Goal: Browse casually: Explore the website without a specific task or goal

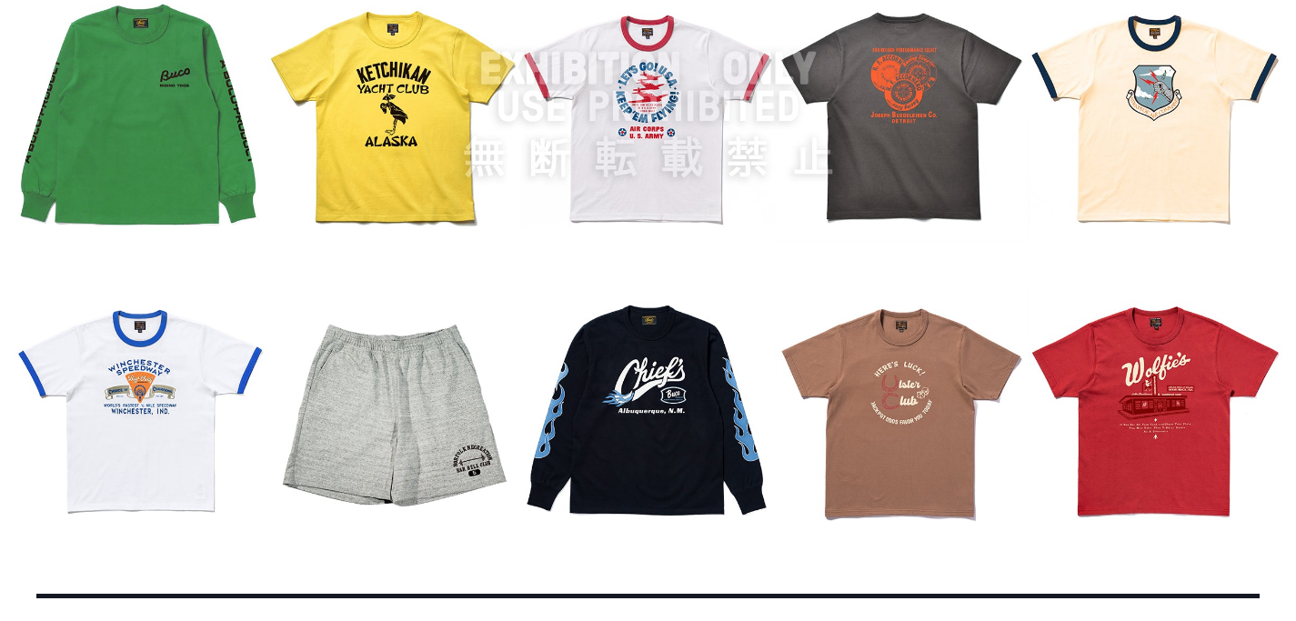
scroll to position [2283, 0]
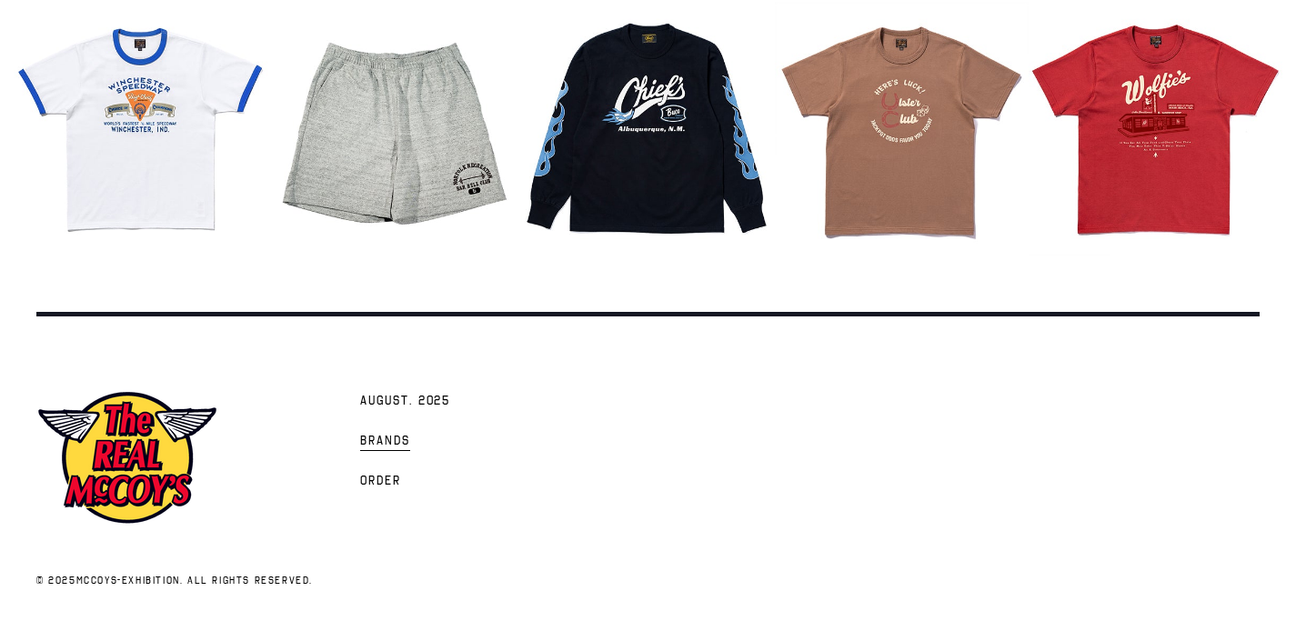
click at [385, 437] on span "Brands" at bounding box center [385, 442] width 50 height 18
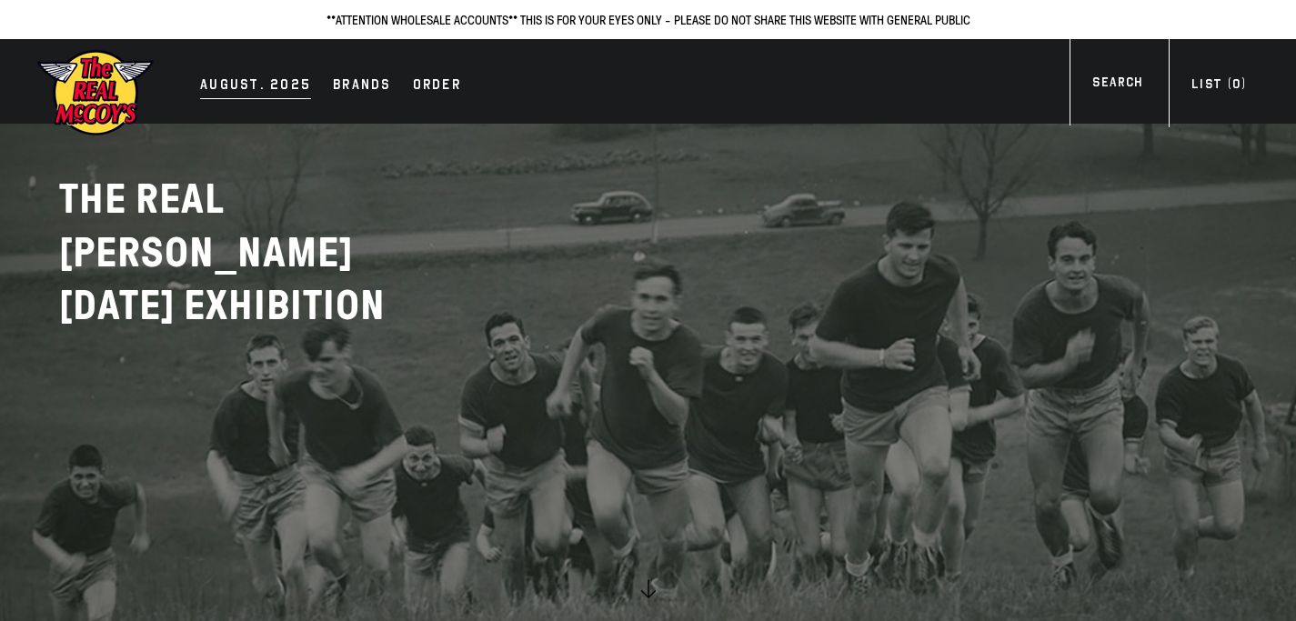
click at [285, 81] on div "AUGUST. 2025" at bounding box center [255, 86] width 111 height 25
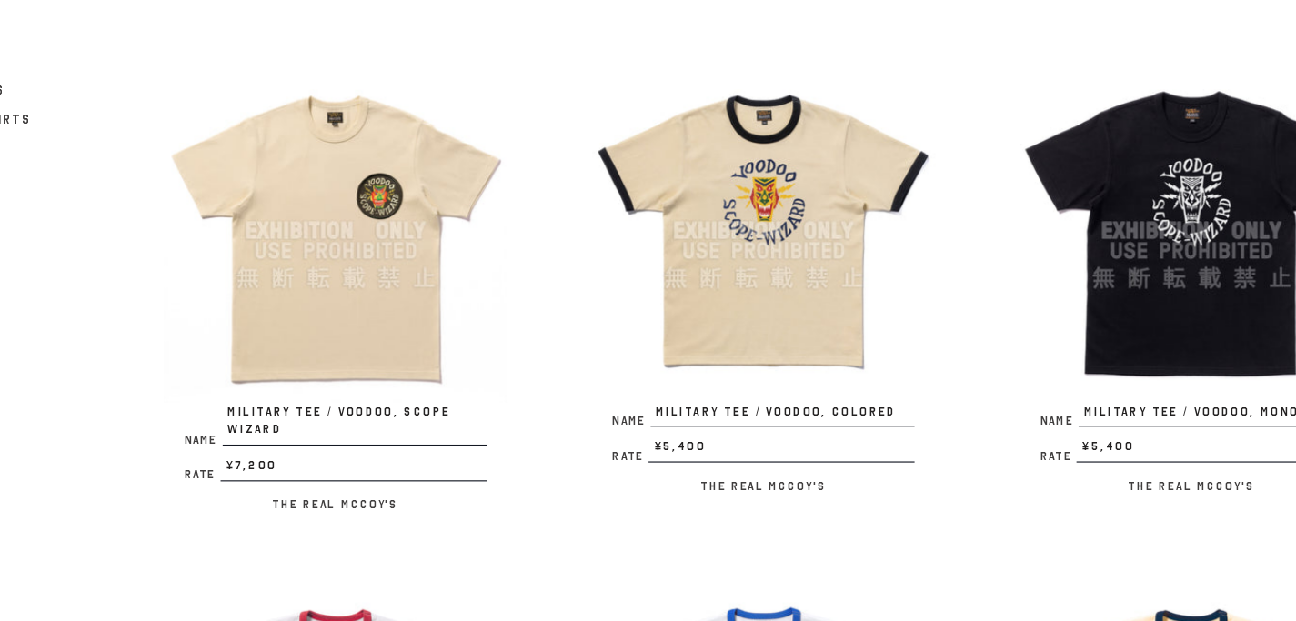
scroll to position [191, 0]
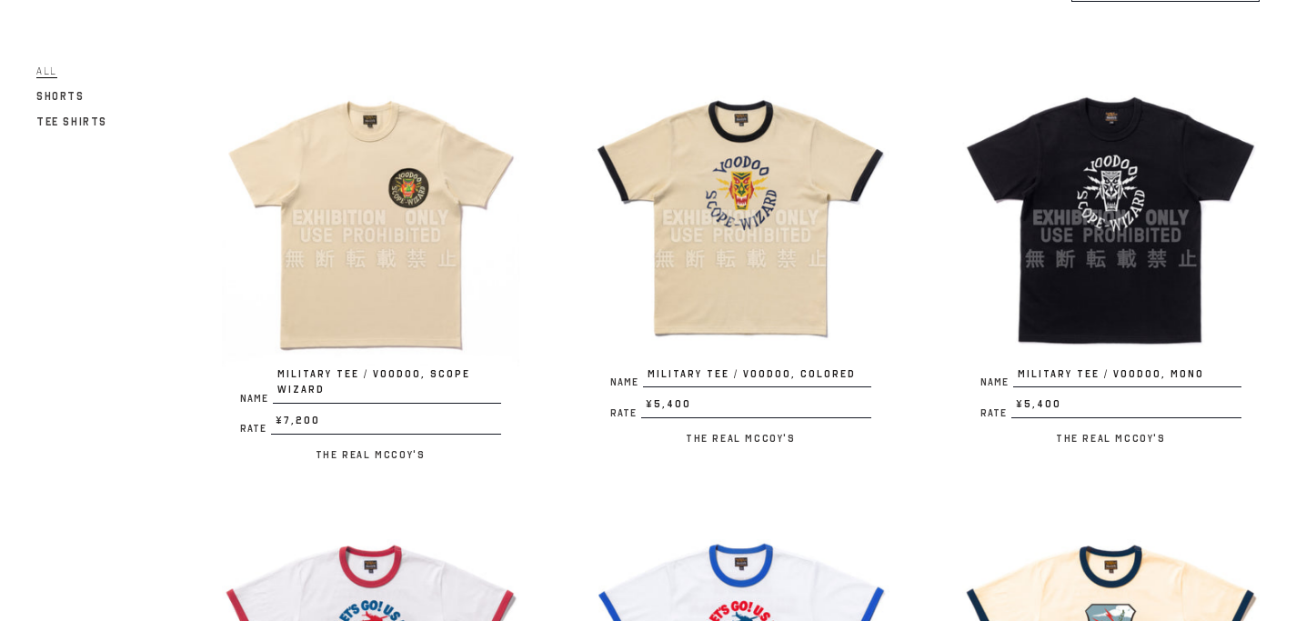
click at [363, 258] on img at bounding box center [370, 217] width 297 height 297
click at [1164, 262] on img at bounding box center [1110, 217] width 297 height 297
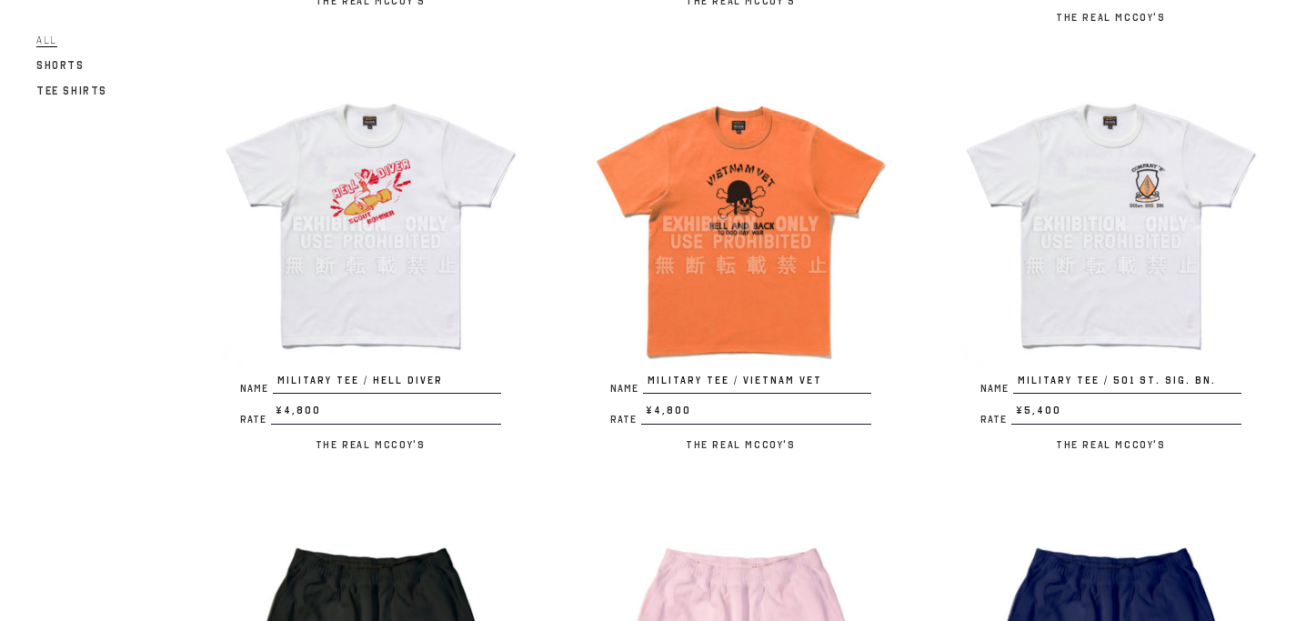
scroll to position [1945, 0]
click at [755, 214] on img at bounding box center [740, 223] width 297 height 297
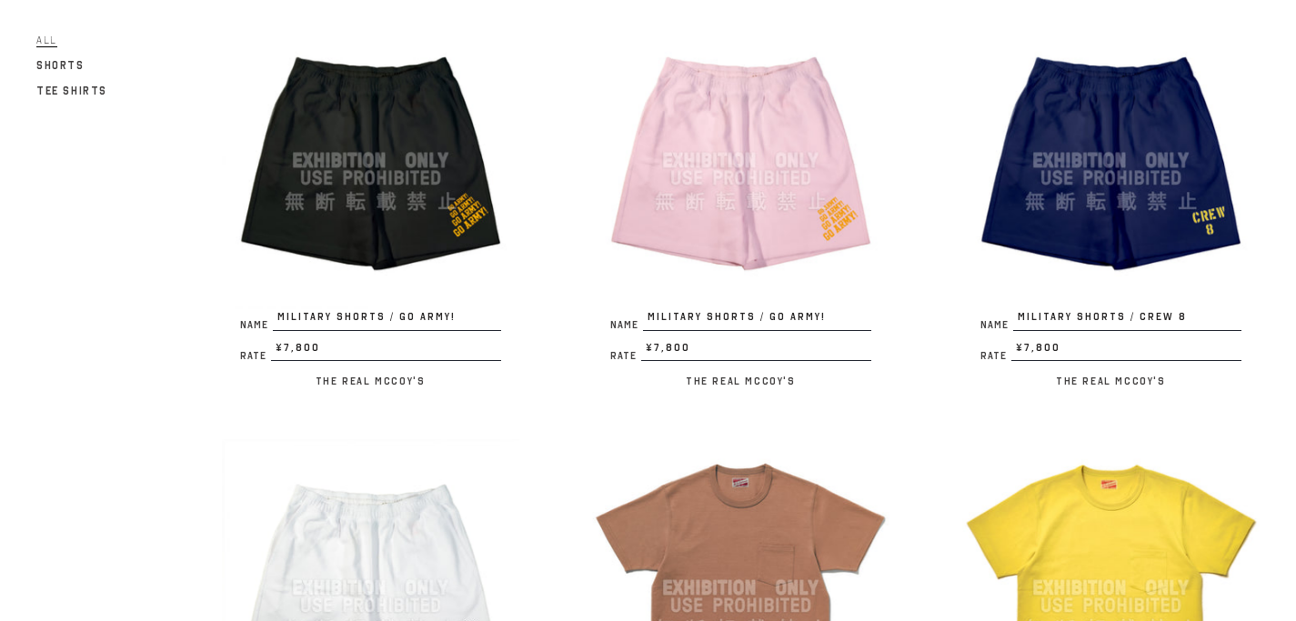
scroll to position [2430, 0]
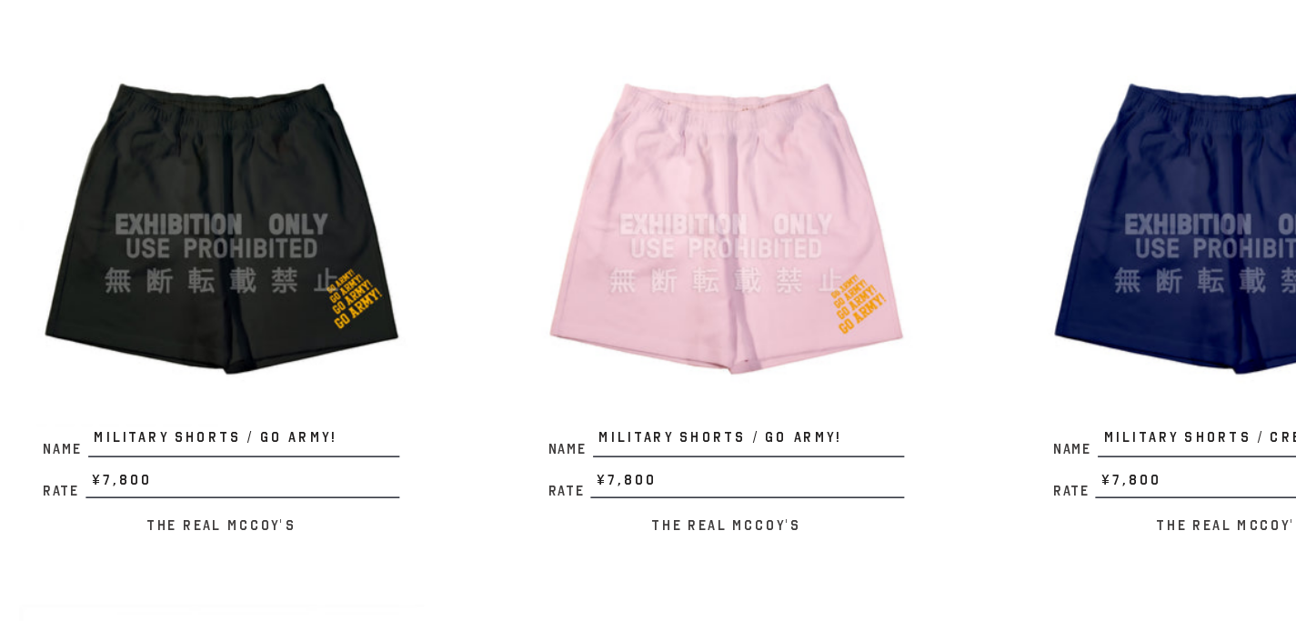
click at [410, 141] on img at bounding box center [370, 164] width 297 height 297
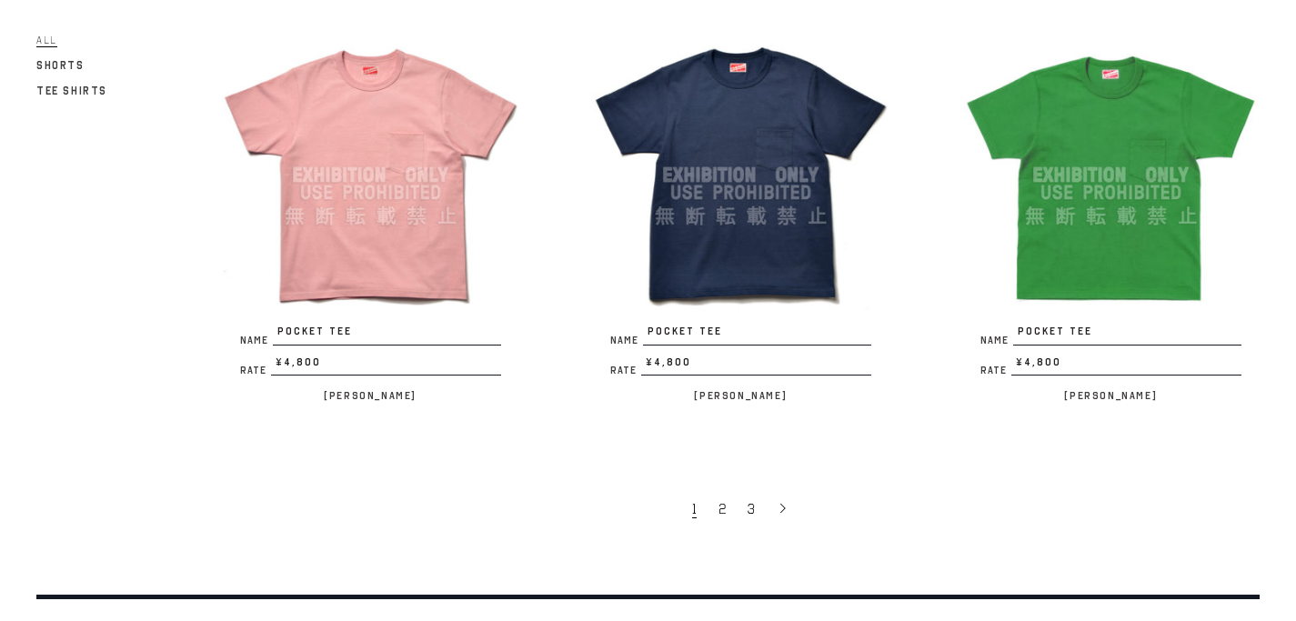
scroll to position [3483, 0]
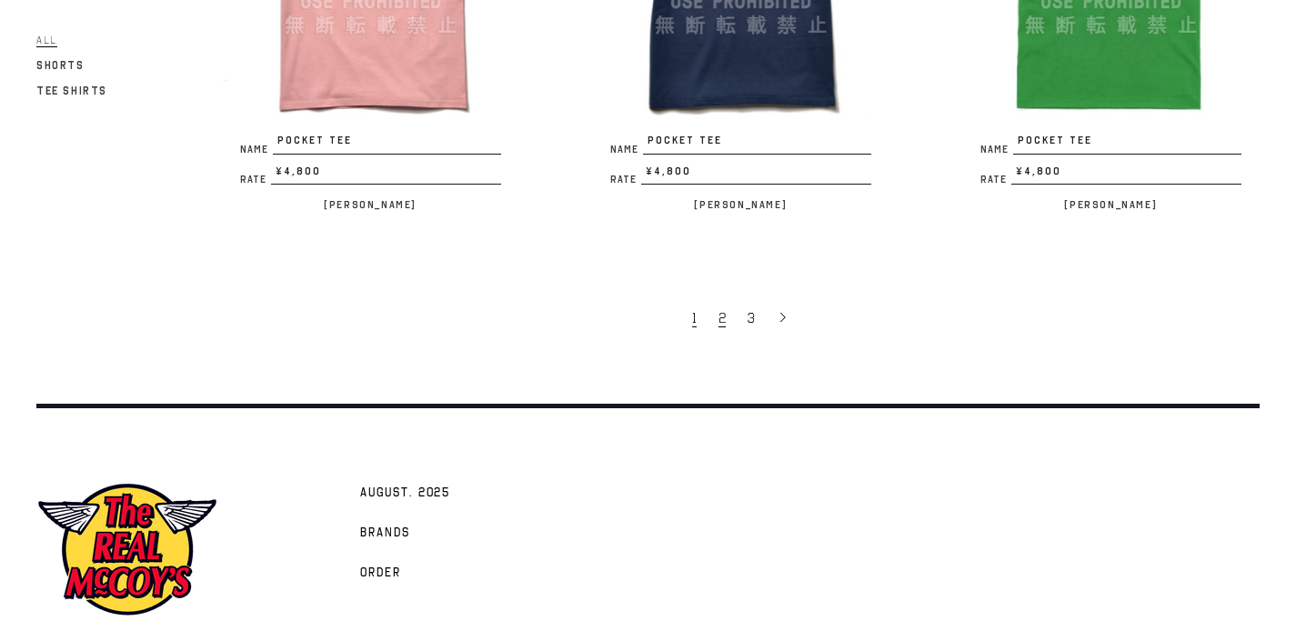
click at [721, 309] on span "2" at bounding box center [722, 318] width 7 height 18
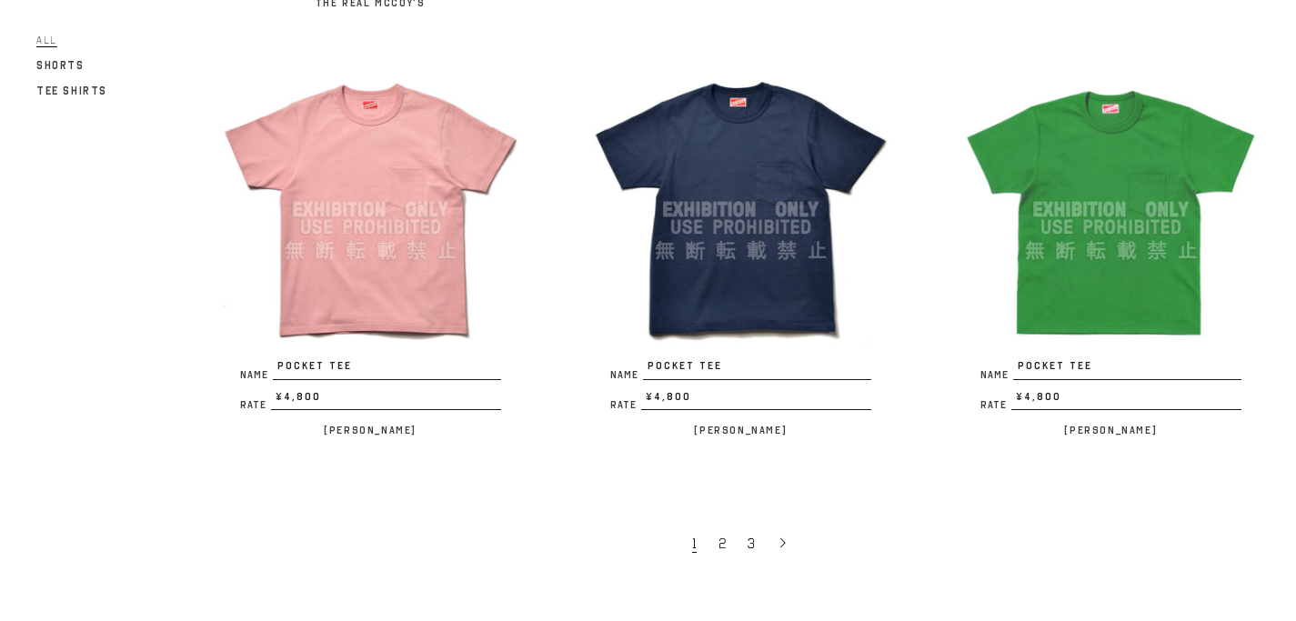
scroll to position [3200, 0]
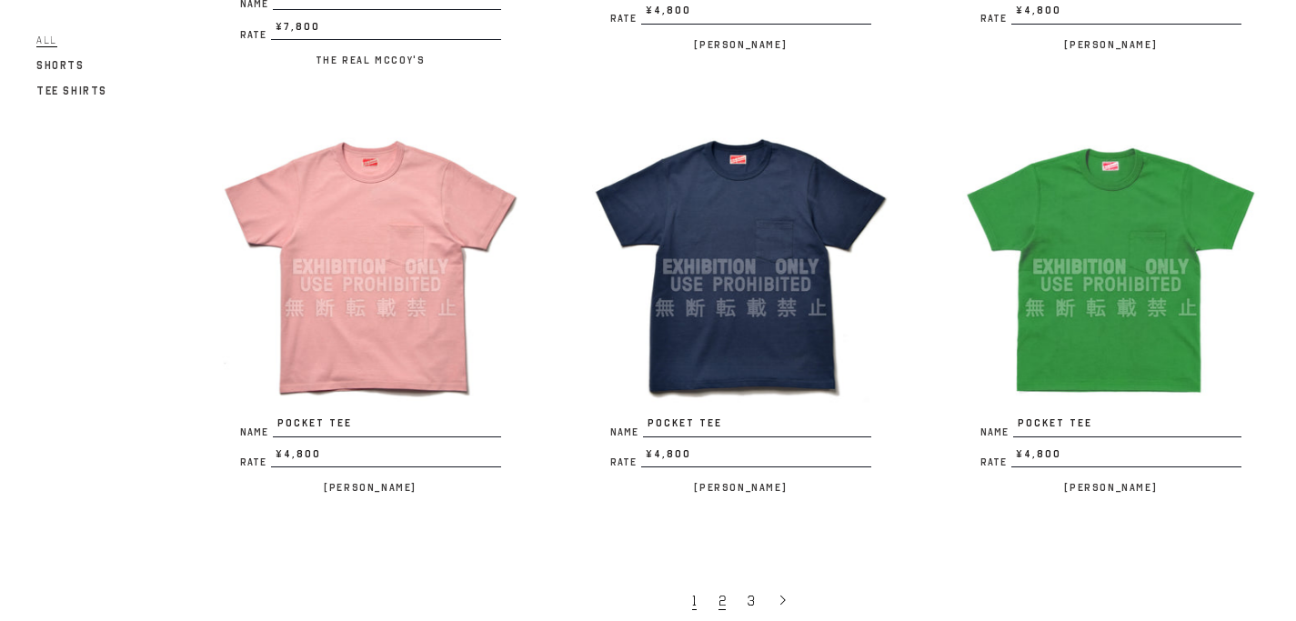
click at [725, 581] on link "2" at bounding box center [723, 600] width 29 height 38
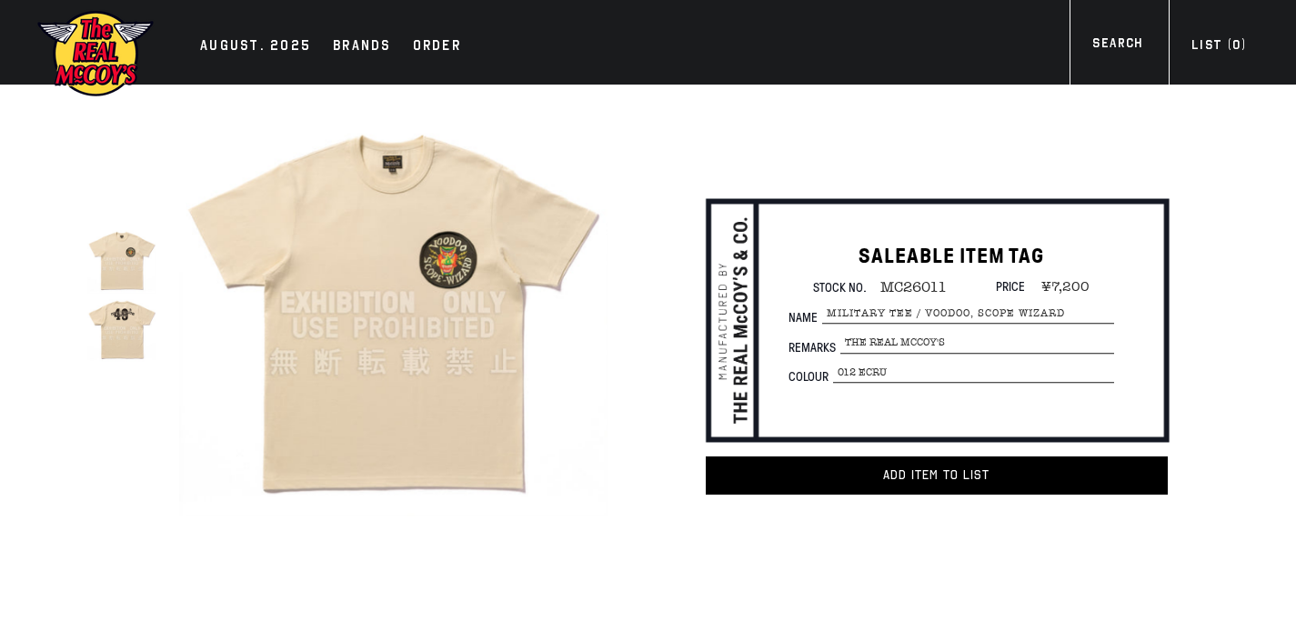
click at [135, 349] on img at bounding box center [121, 328] width 69 height 69
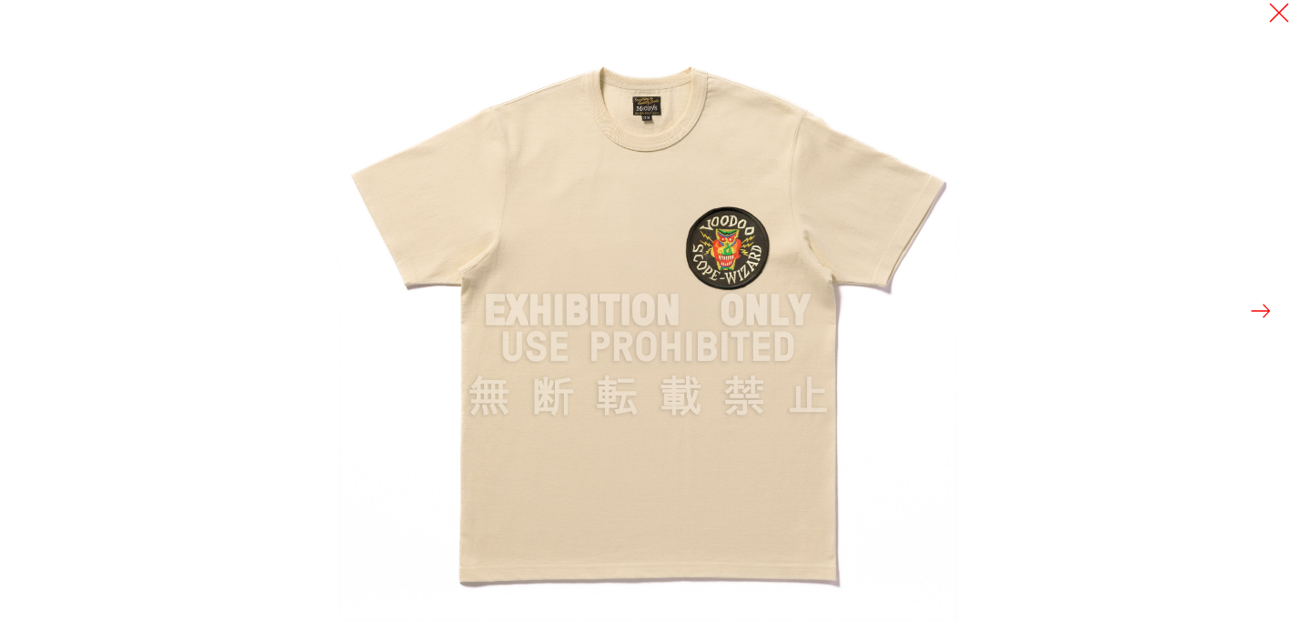
click at [1261, 301] on button at bounding box center [1260, 310] width 25 height 25
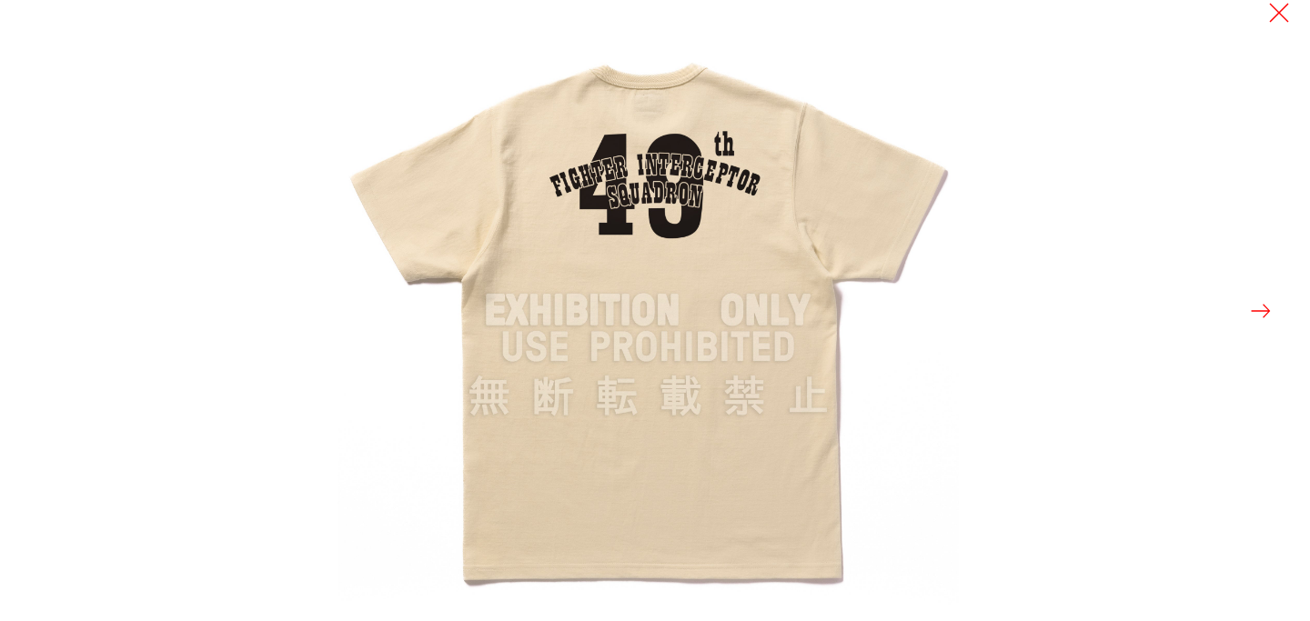
click at [1261, 301] on button at bounding box center [1260, 310] width 25 height 25
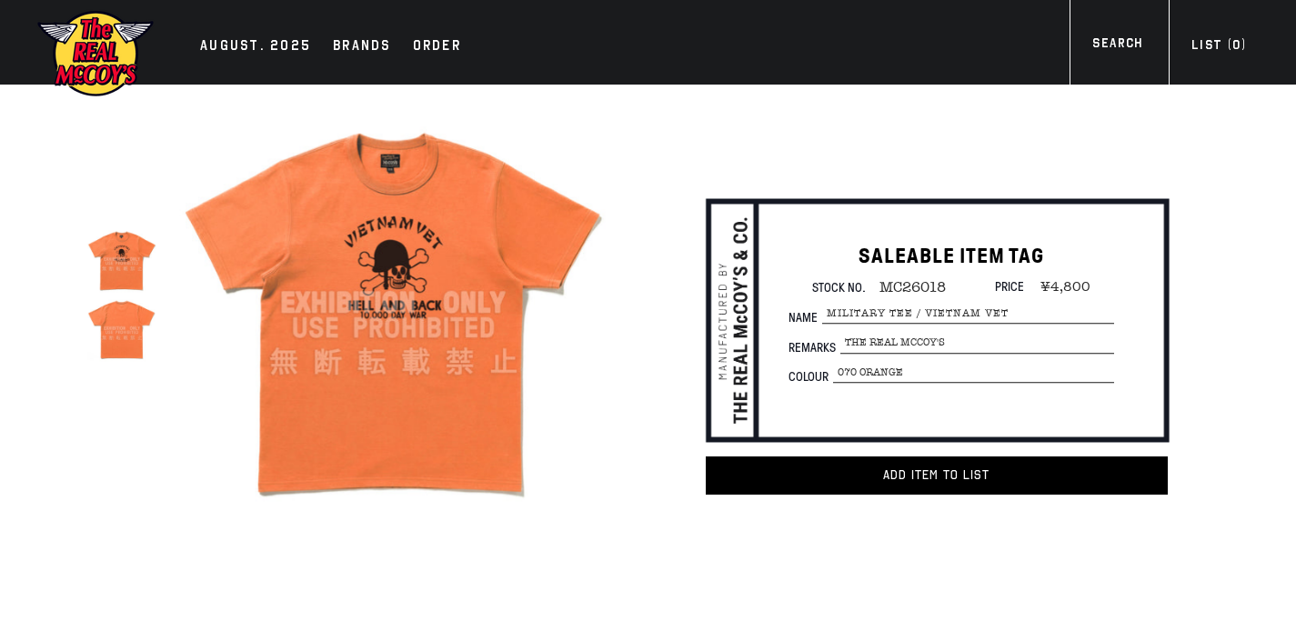
click at [136, 328] on img at bounding box center [121, 328] width 69 height 69
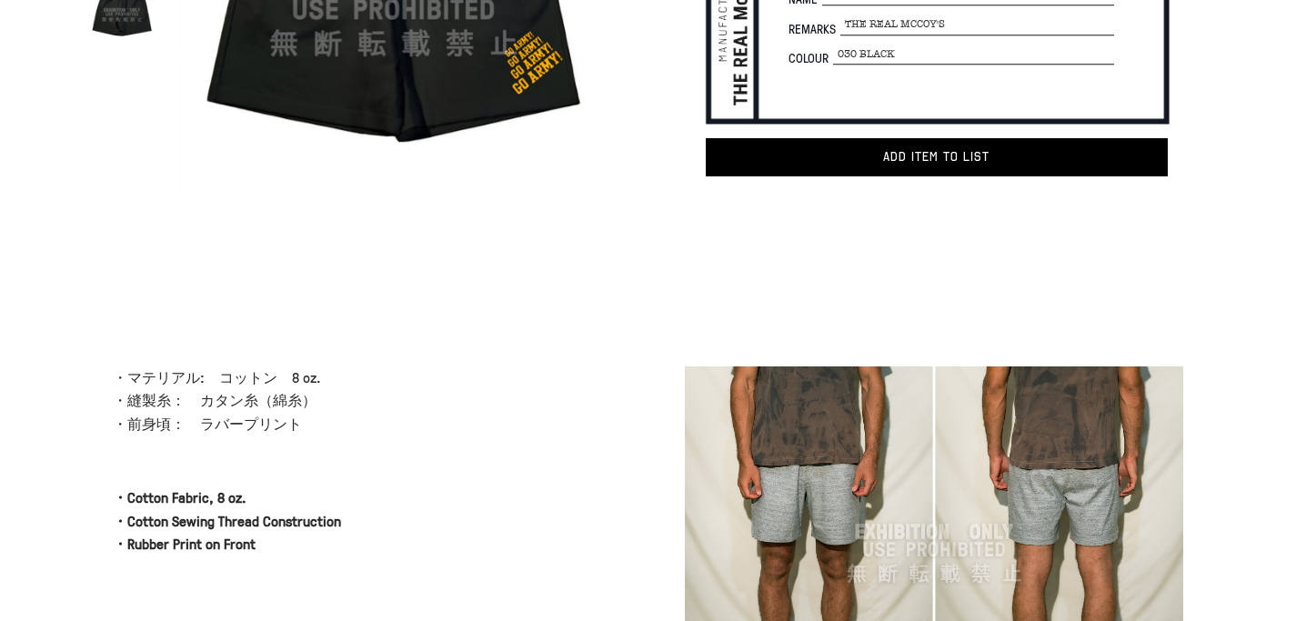
scroll to position [338, 0]
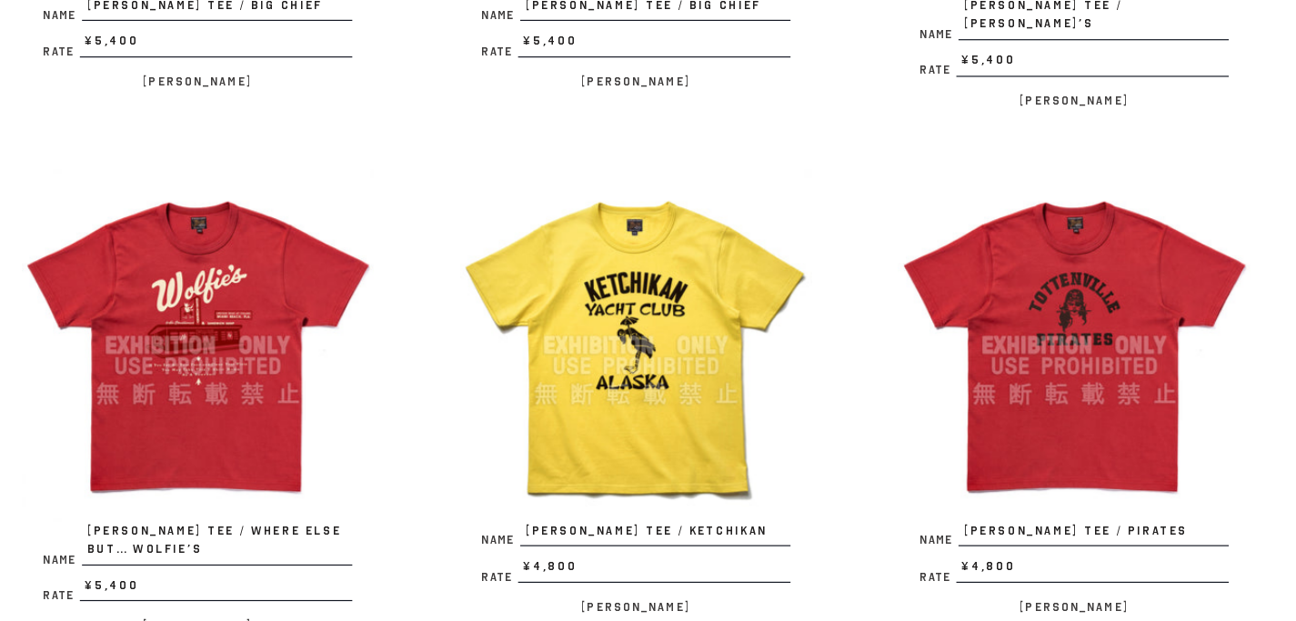
scroll to position [466, 0]
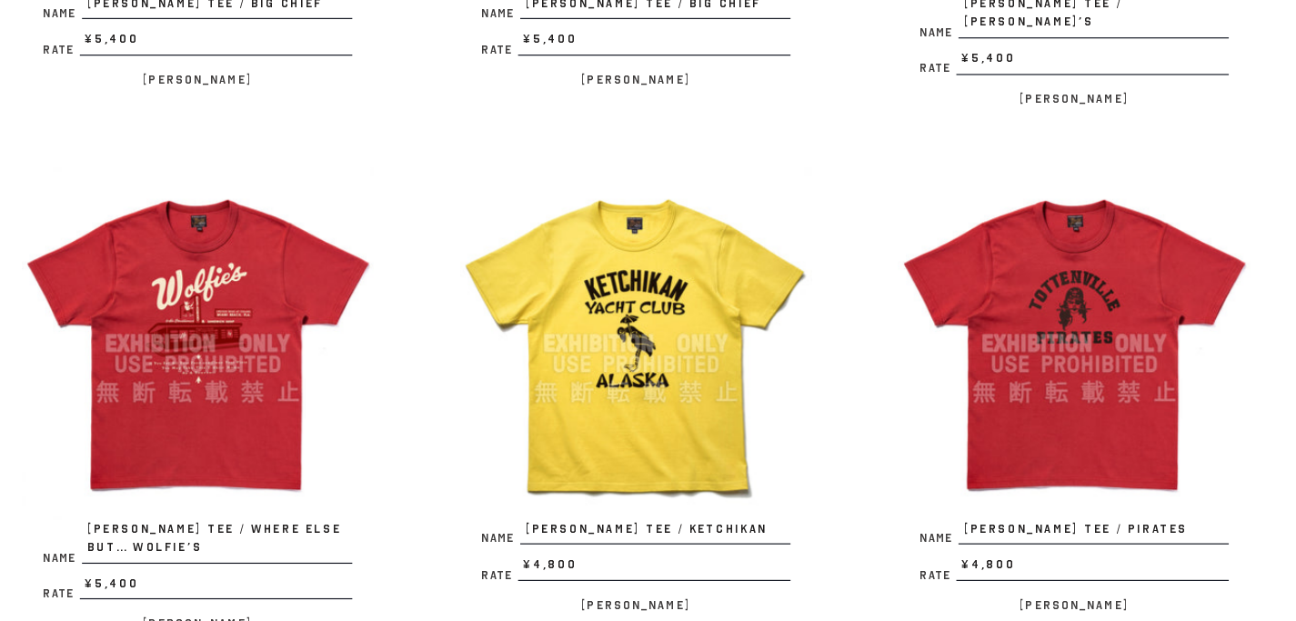
click at [447, 348] on img at bounding box center [370, 386] width 297 height 297
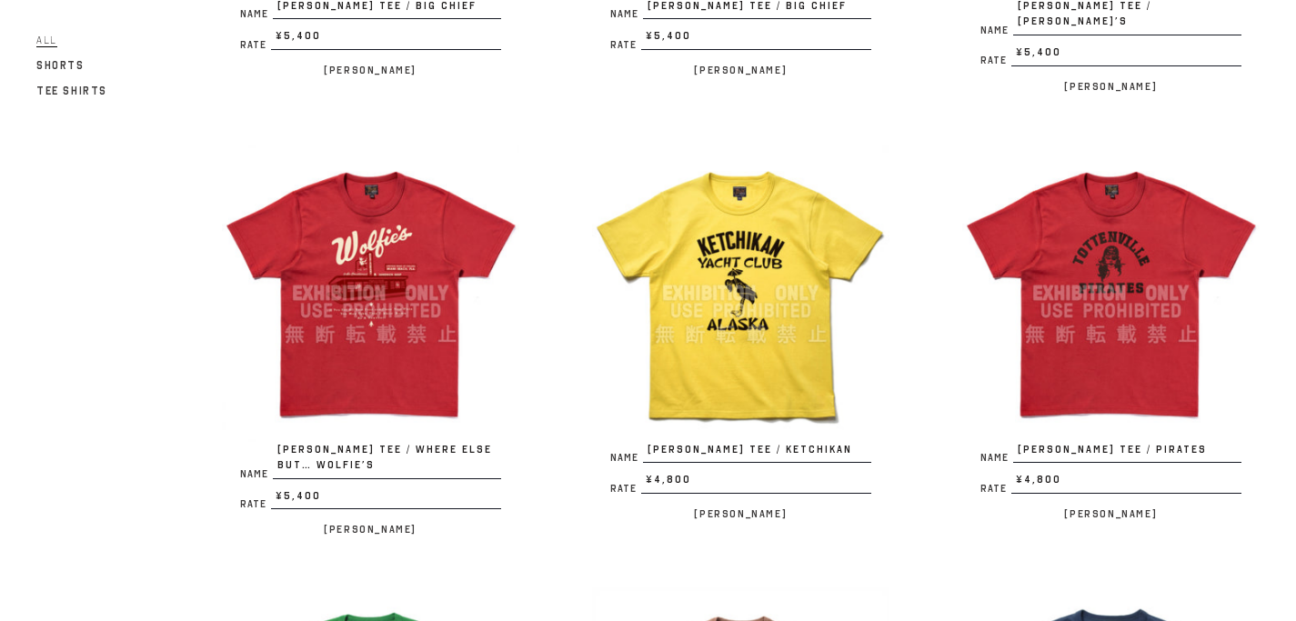
scroll to position [556, 0]
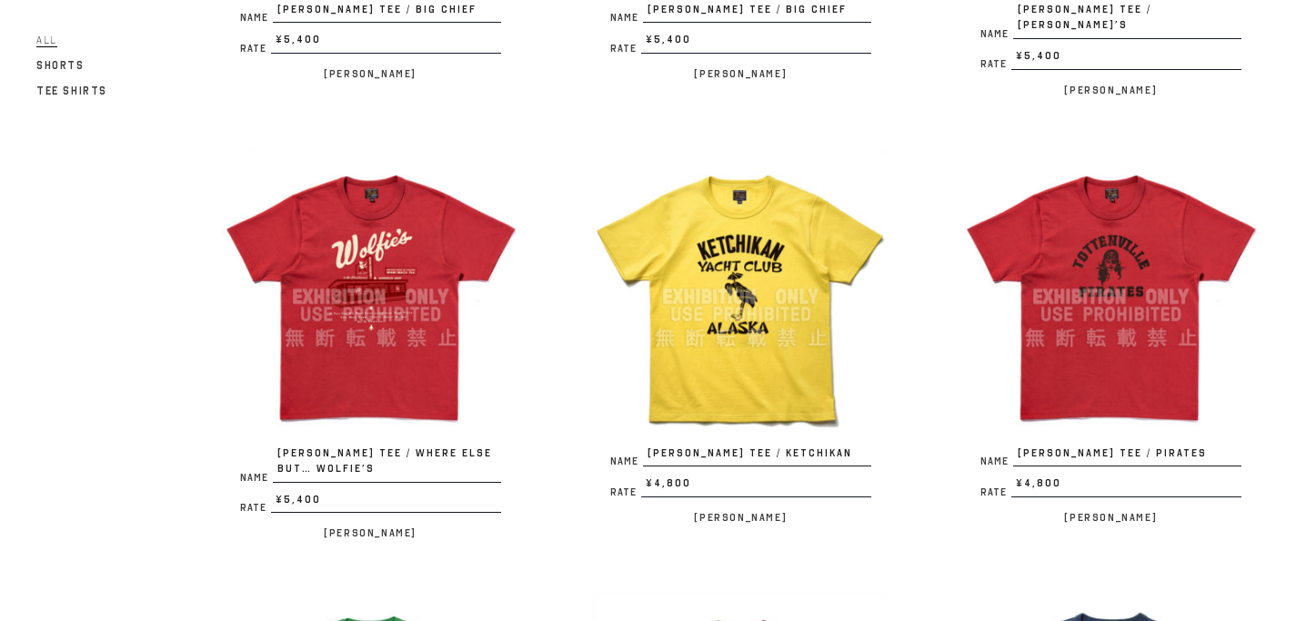
click at [722, 220] on img at bounding box center [740, 296] width 297 height 297
click at [1101, 236] on img at bounding box center [1110, 296] width 297 height 297
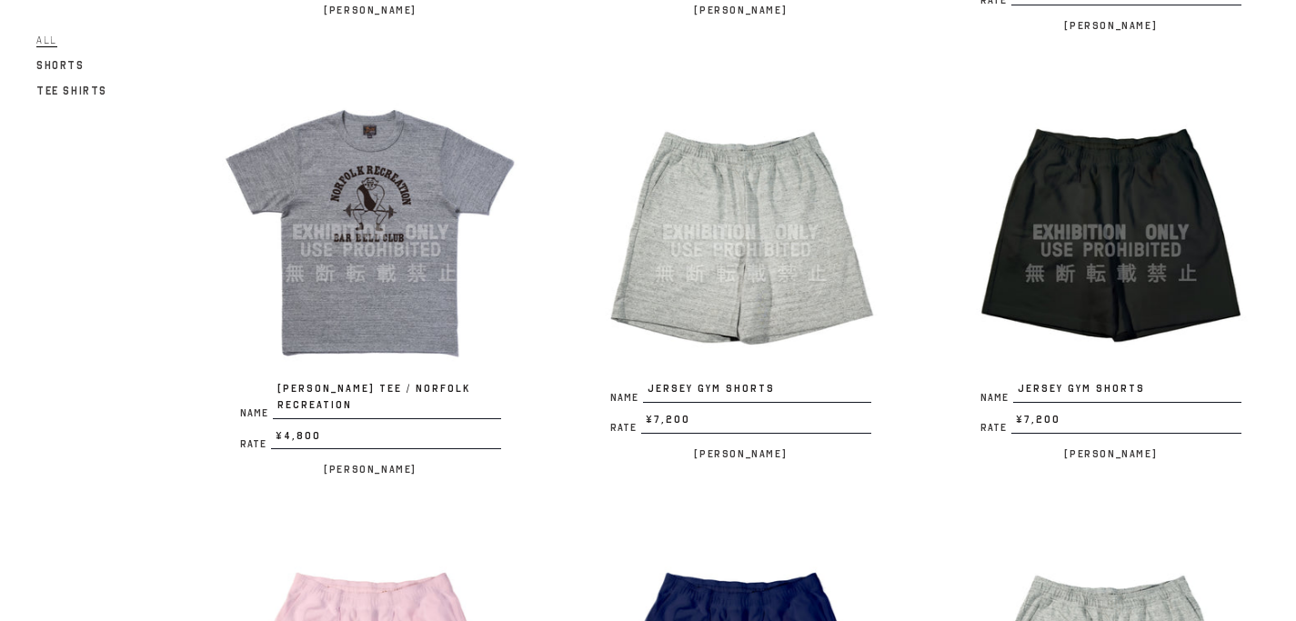
scroll to position [1368, 0]
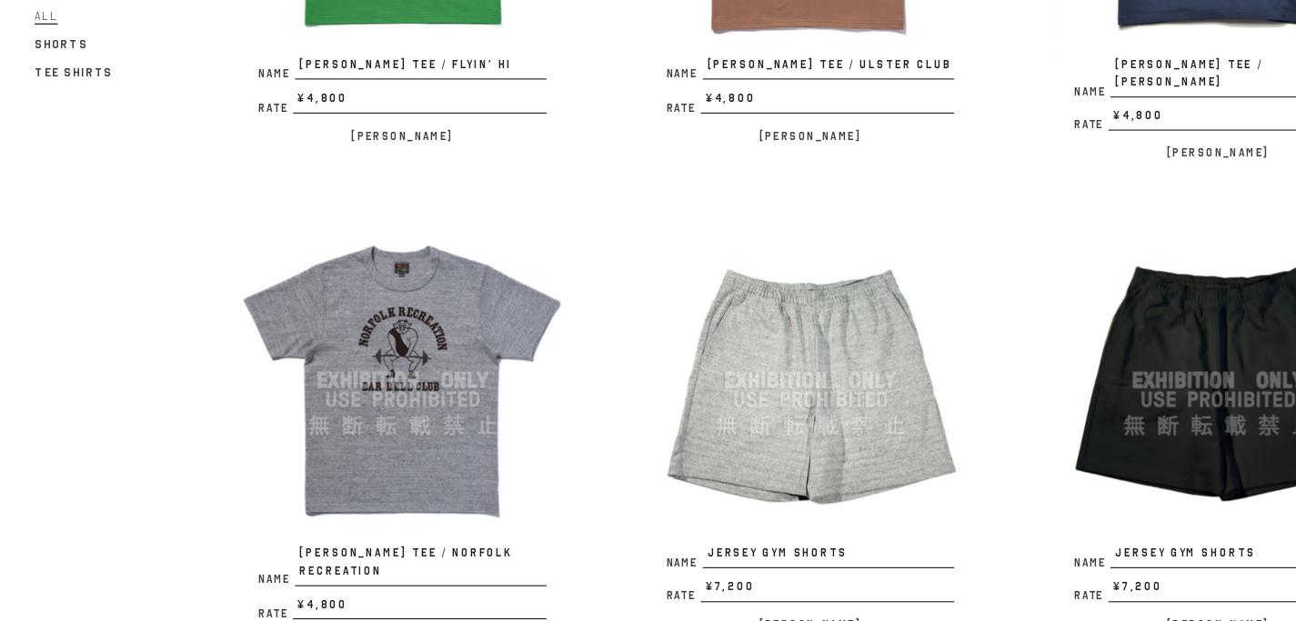
click at [1041, 327] on img at bounding box center [1110, 371] width 297 height 297
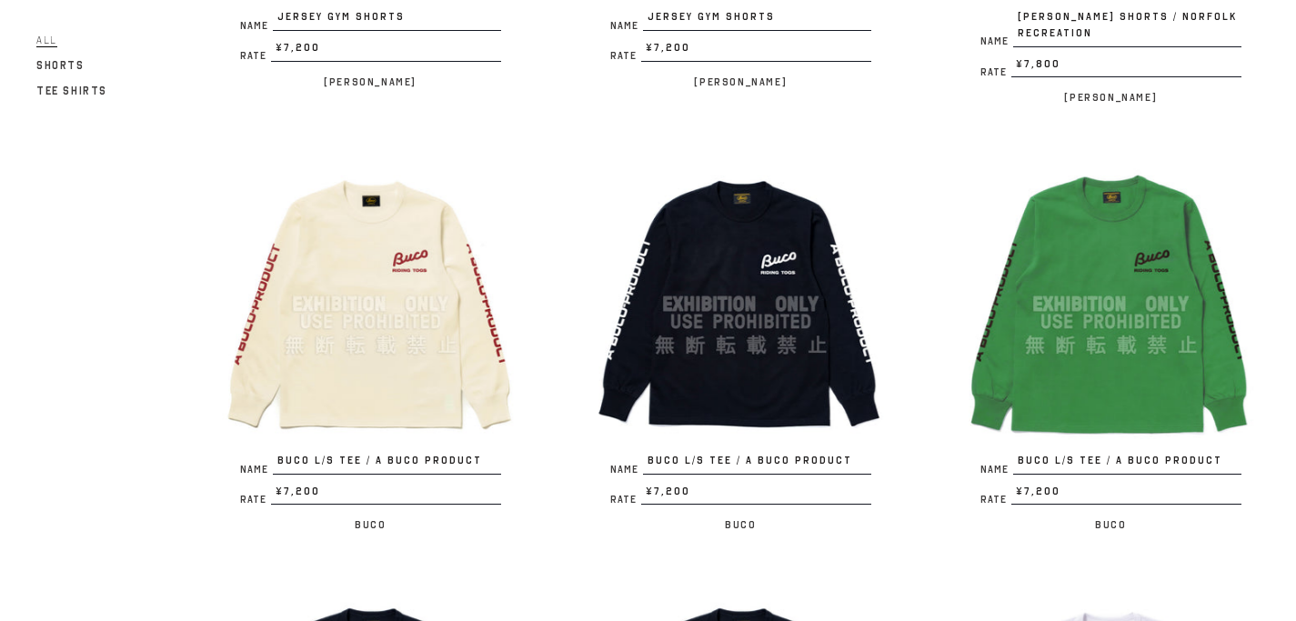
scroll to position [2326, 0]
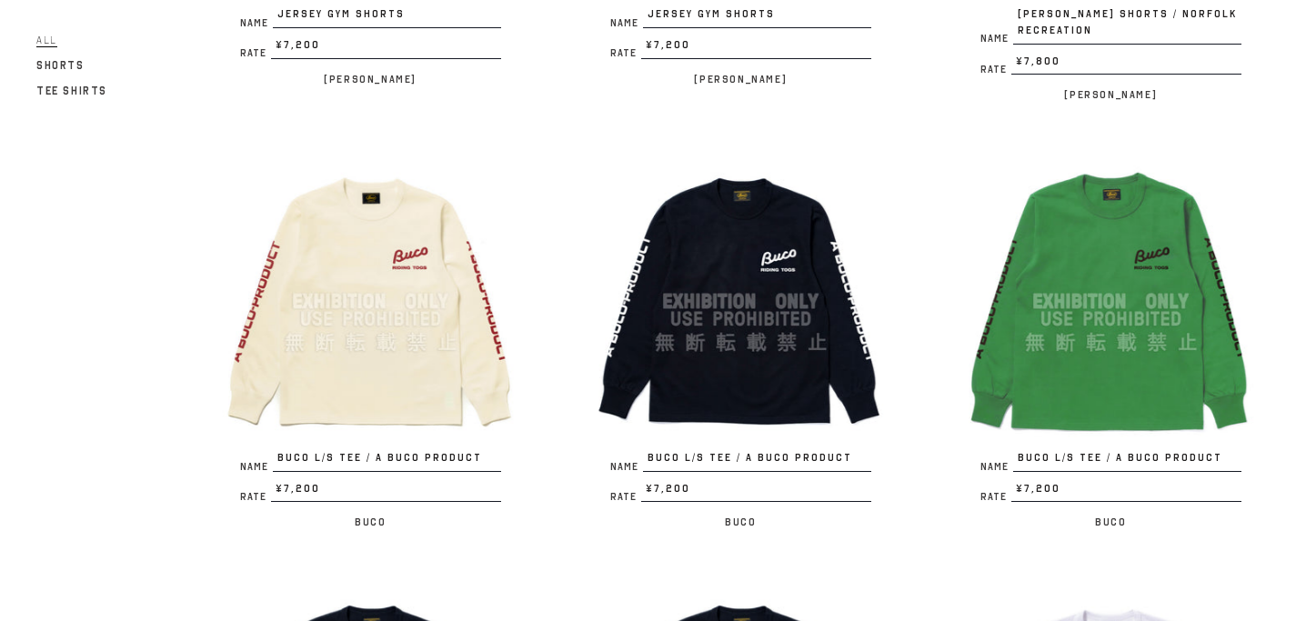
click at [398, 219] on img at bounding box center [370, 301] width 297 height 297
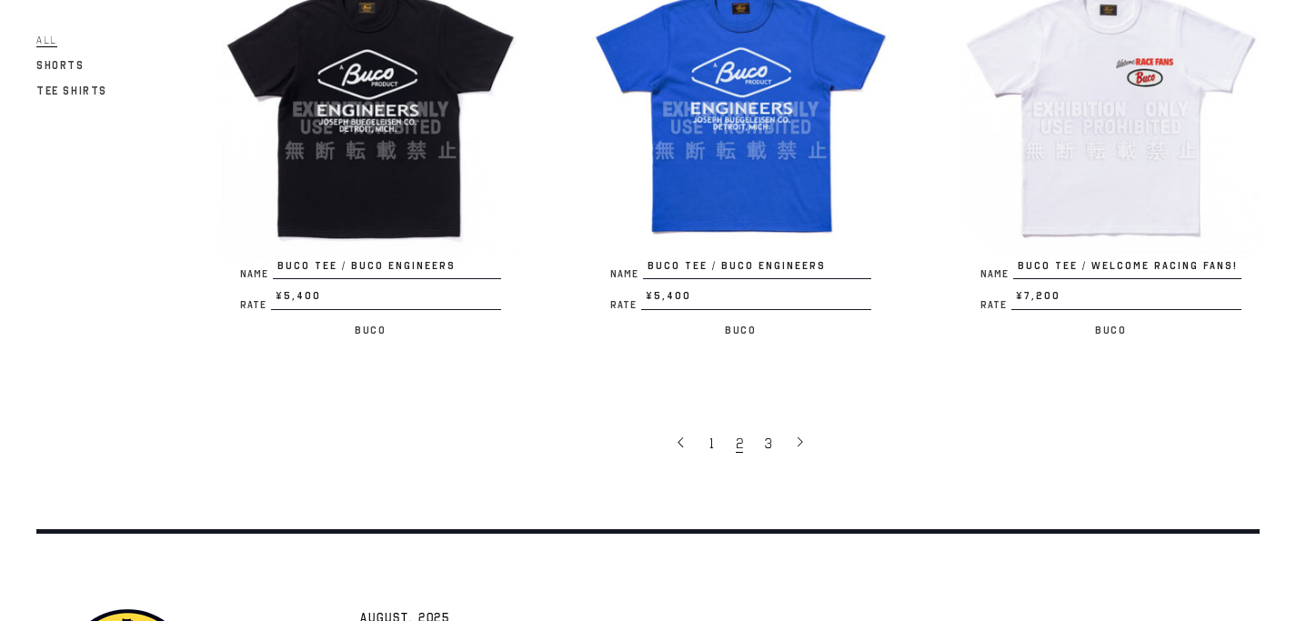
scroll to position [3288, 0]
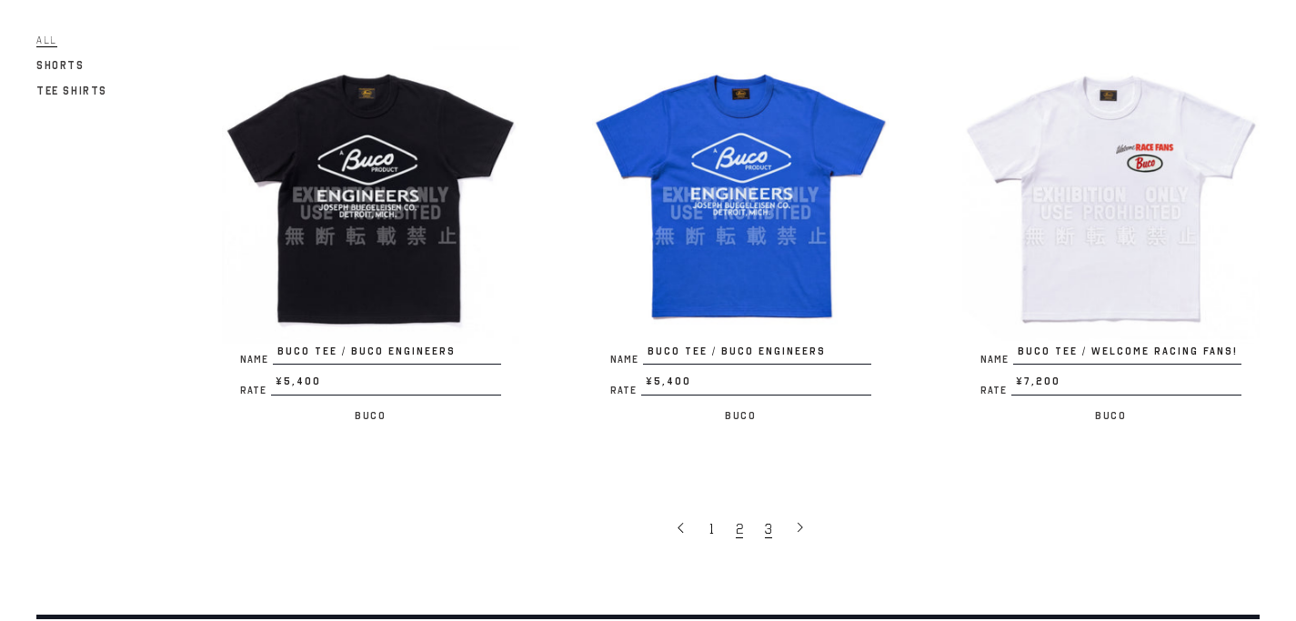
click at [765, 520] on span "3" at bounding box center [768, 529] width 7 height 18
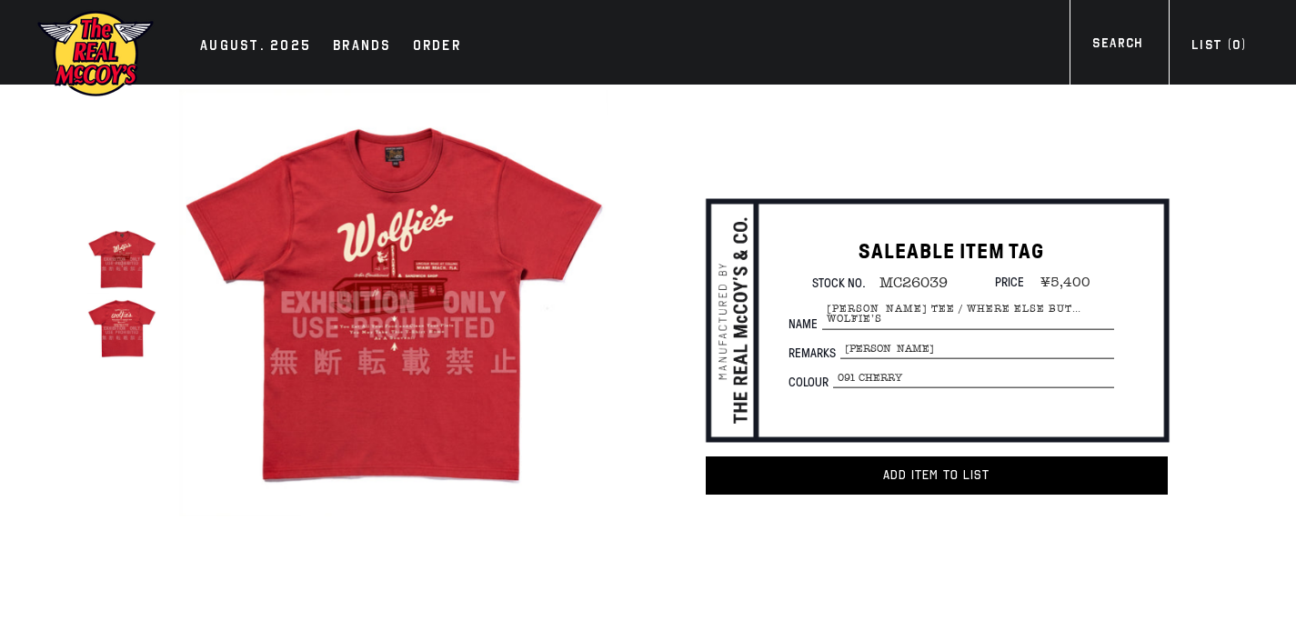
click at [126, 297] on img at bounding box center [121, 328] width 69 height 69
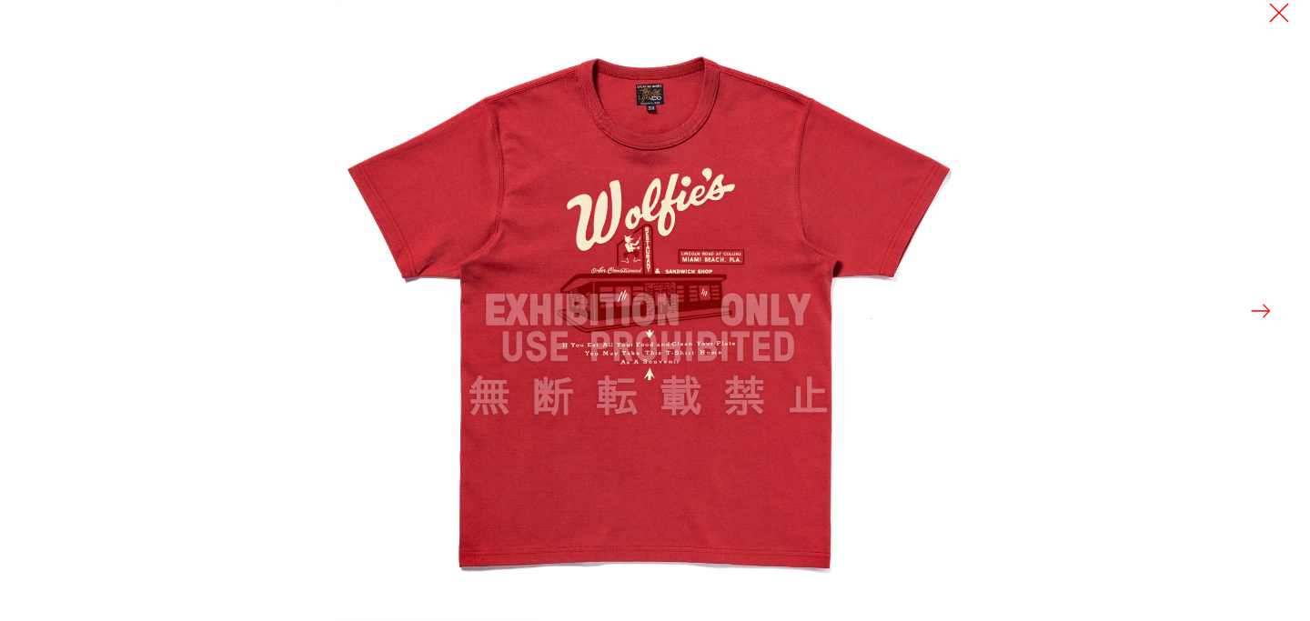
click at [1273, 302] on div at bounding box center [992, 310] width 1310 height 621
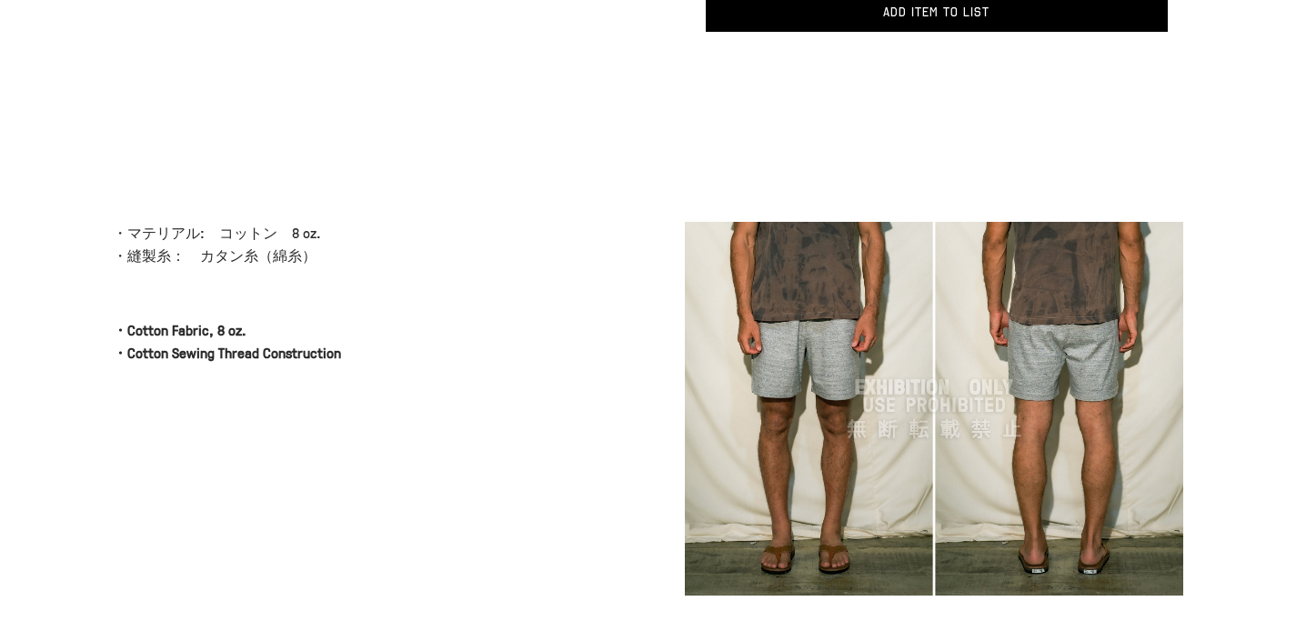
scroll to position [44, 0]
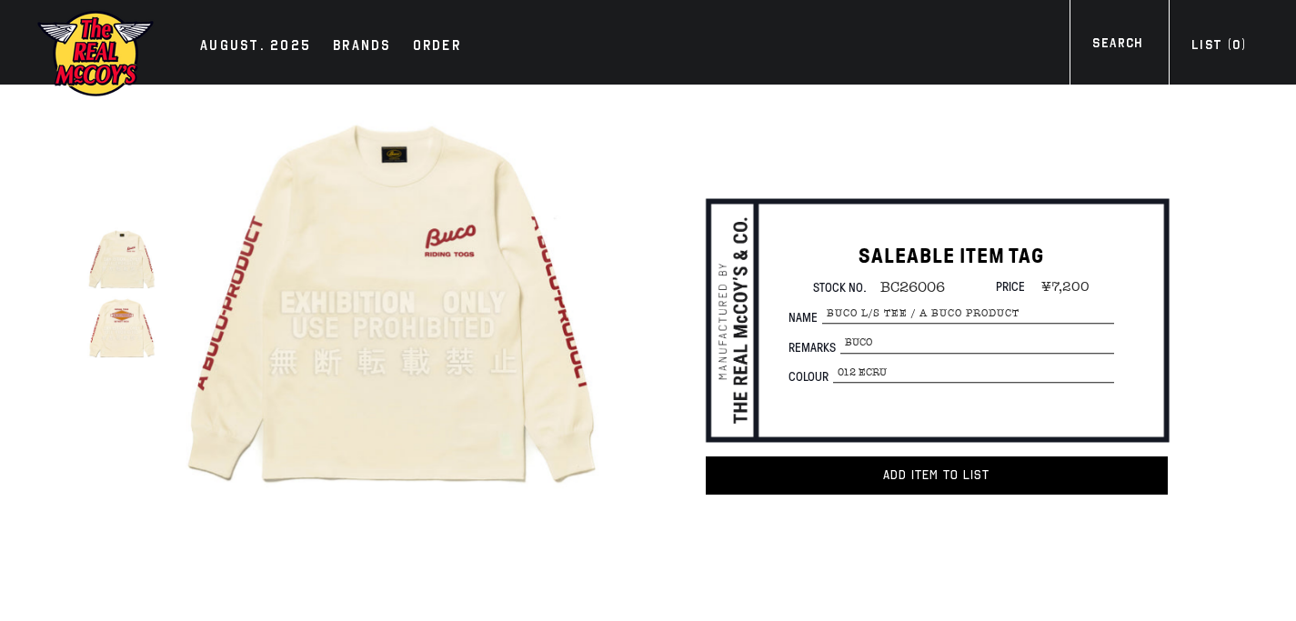
click at [130, 329] on img at bounding box center [121, 328] width 69 height 69
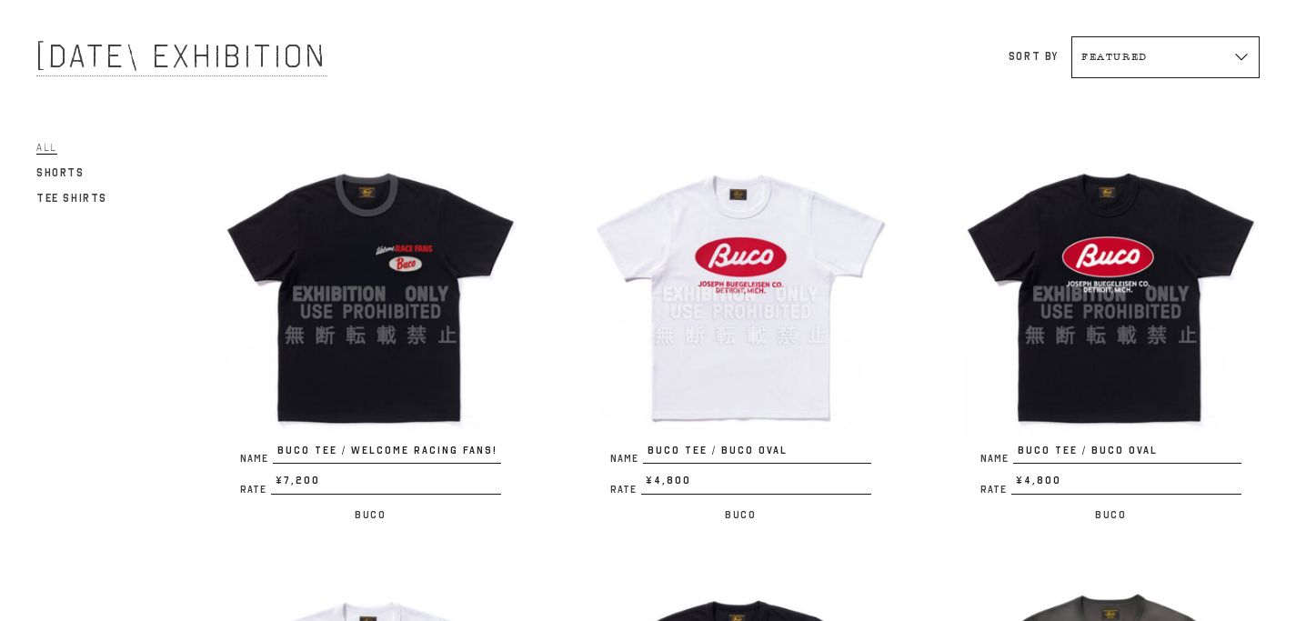
scroll to position [116, 0]
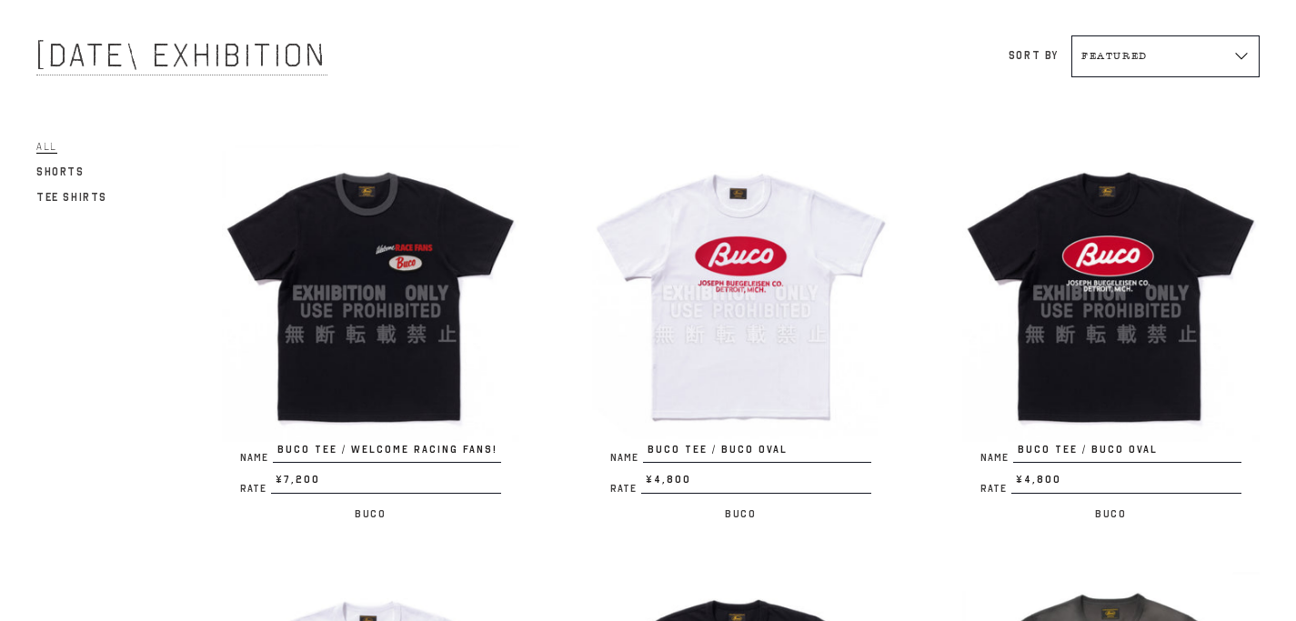
click at [392, 223] on img at bounding box center [370, 293] width 297 height 297
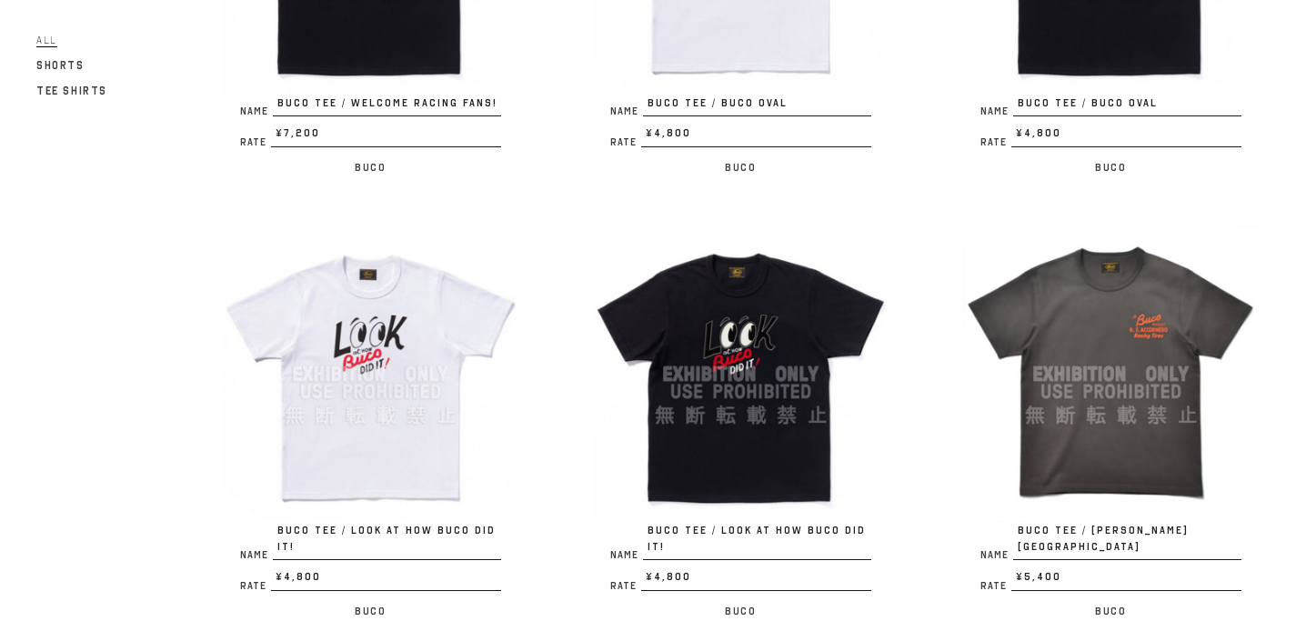
scroll to position [564, 0]
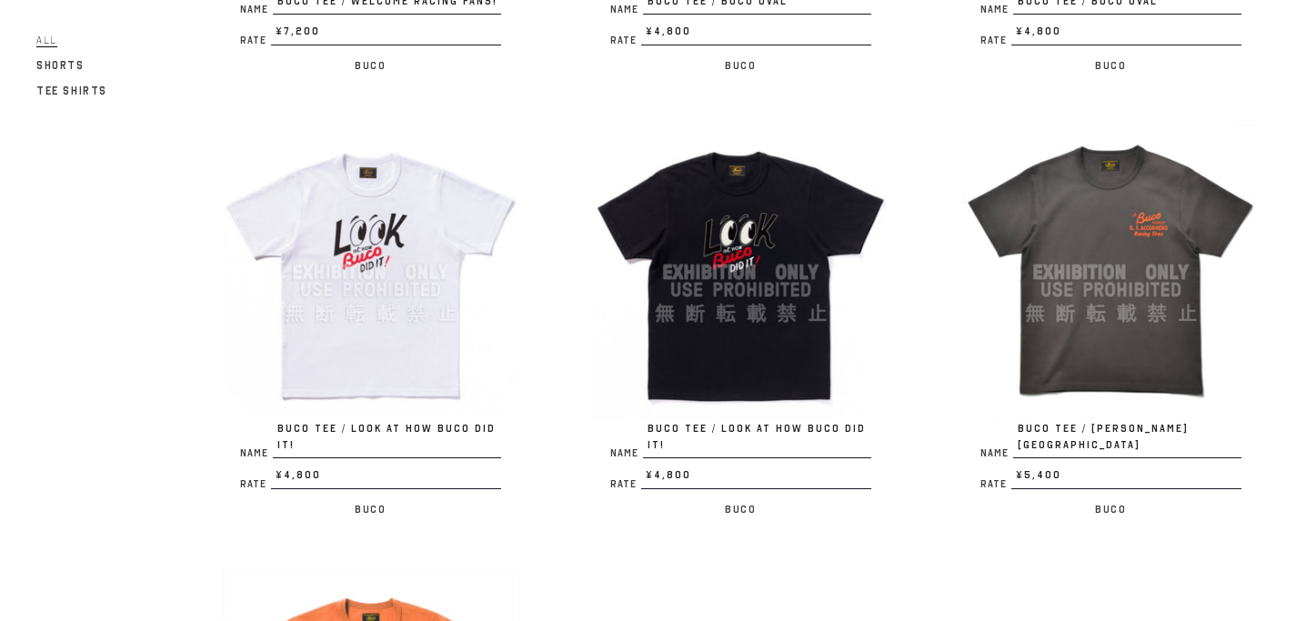
click at [734, 271] on img at bounding box center [740, 272] width 297 height 297
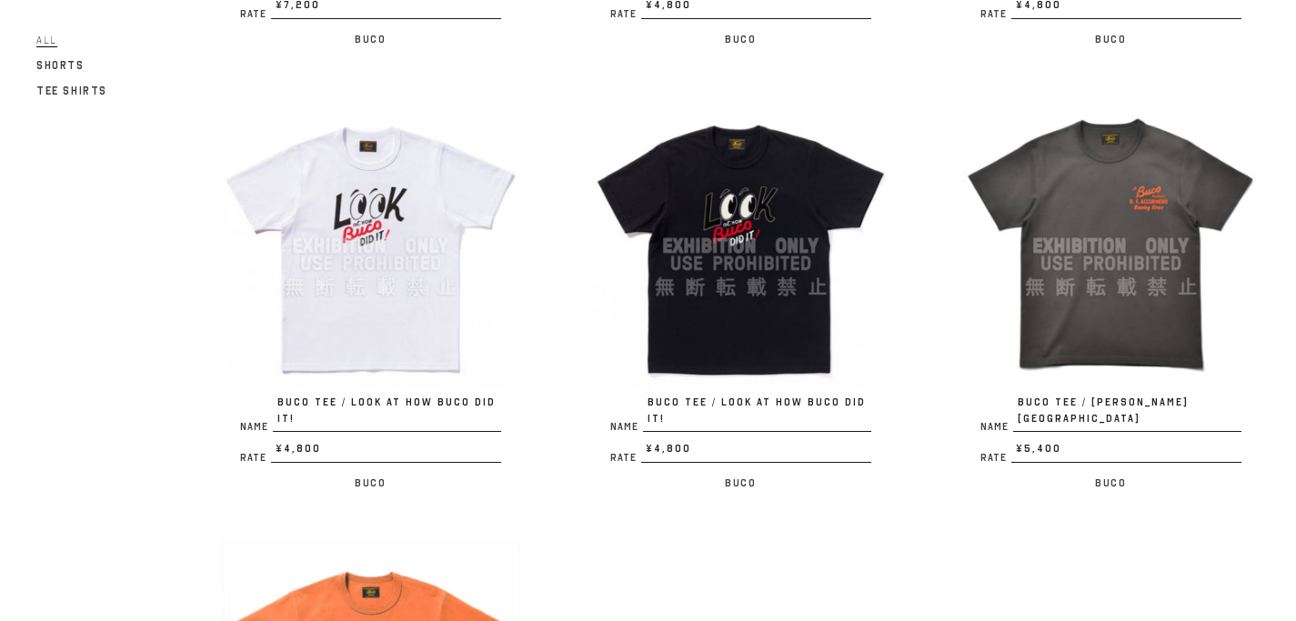
scroll to position [602, 0]
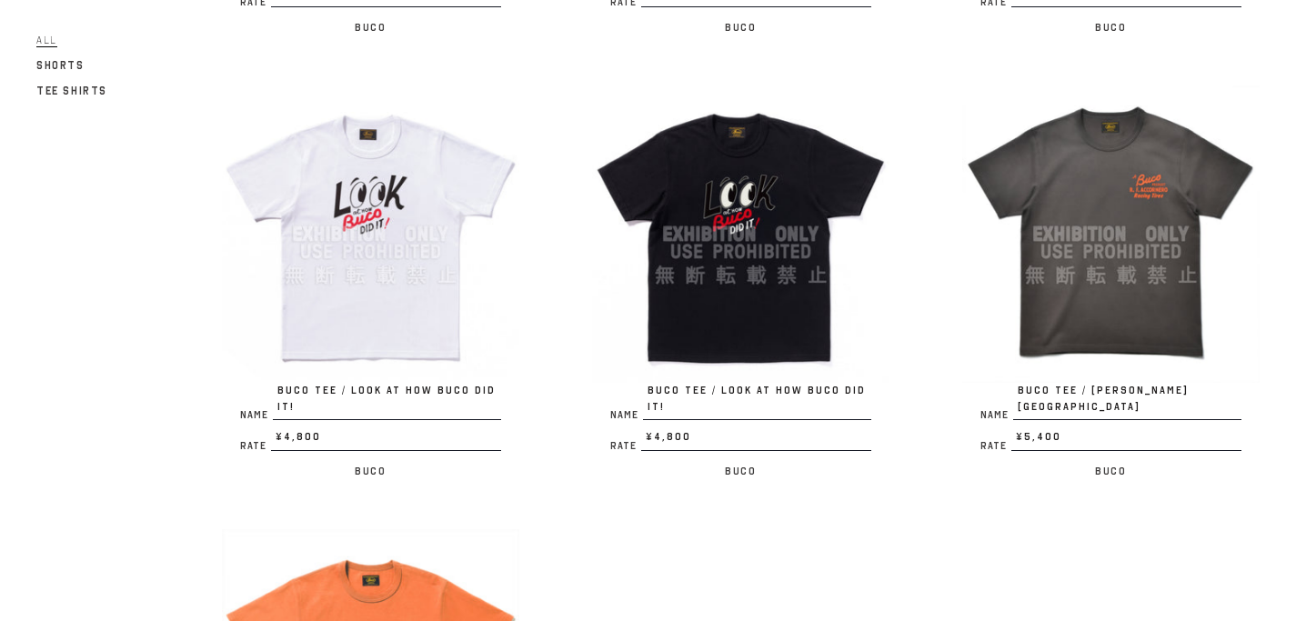
click at [1151, 232] on img at bounding box center [1110, 233] width 297 height 297
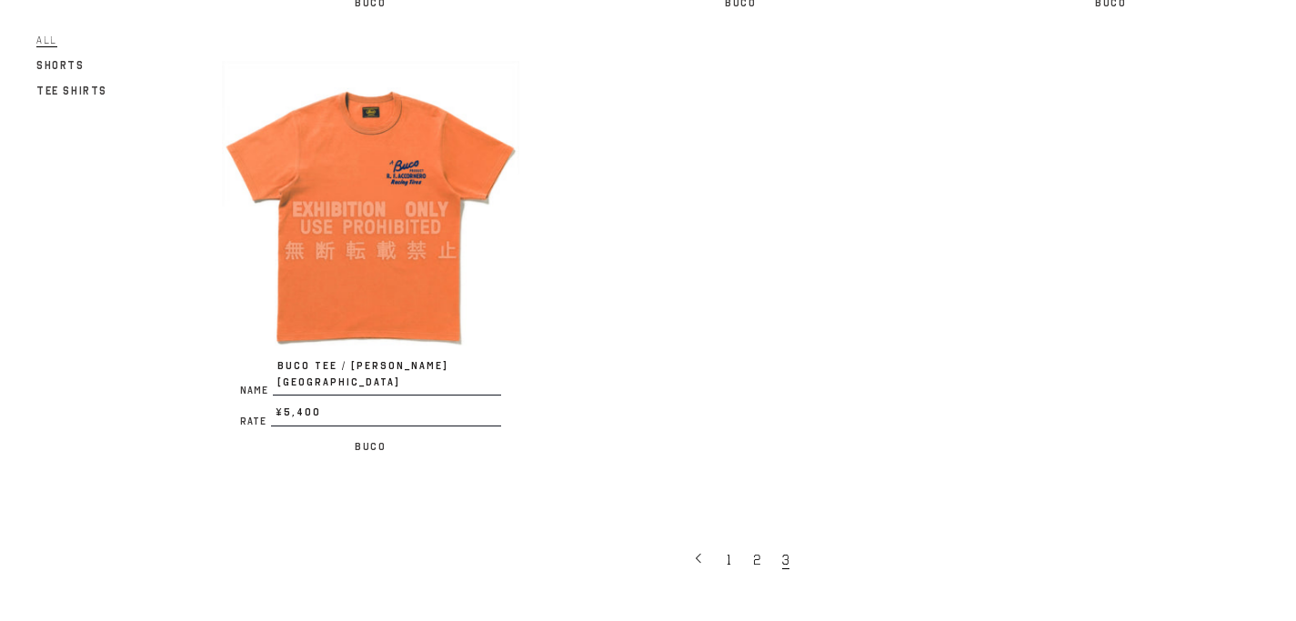
scroll to position [1391, 0]
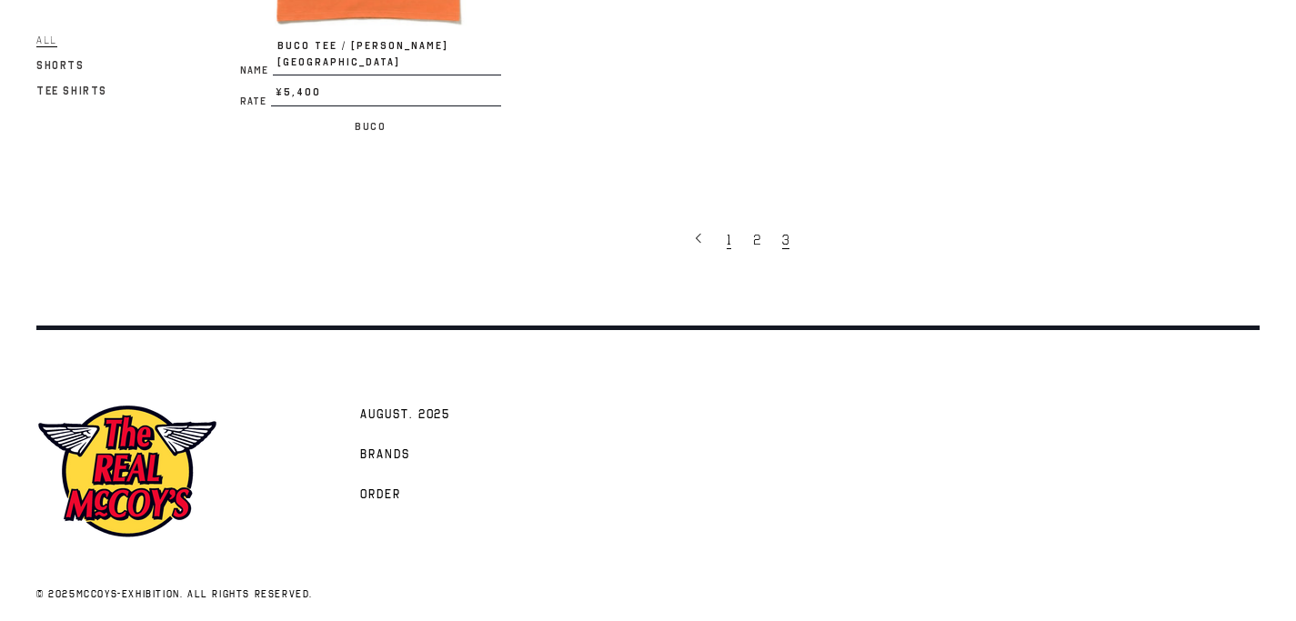
click at [729, 231] on span "1" at bounding box center [729, 240] width 5 height 18
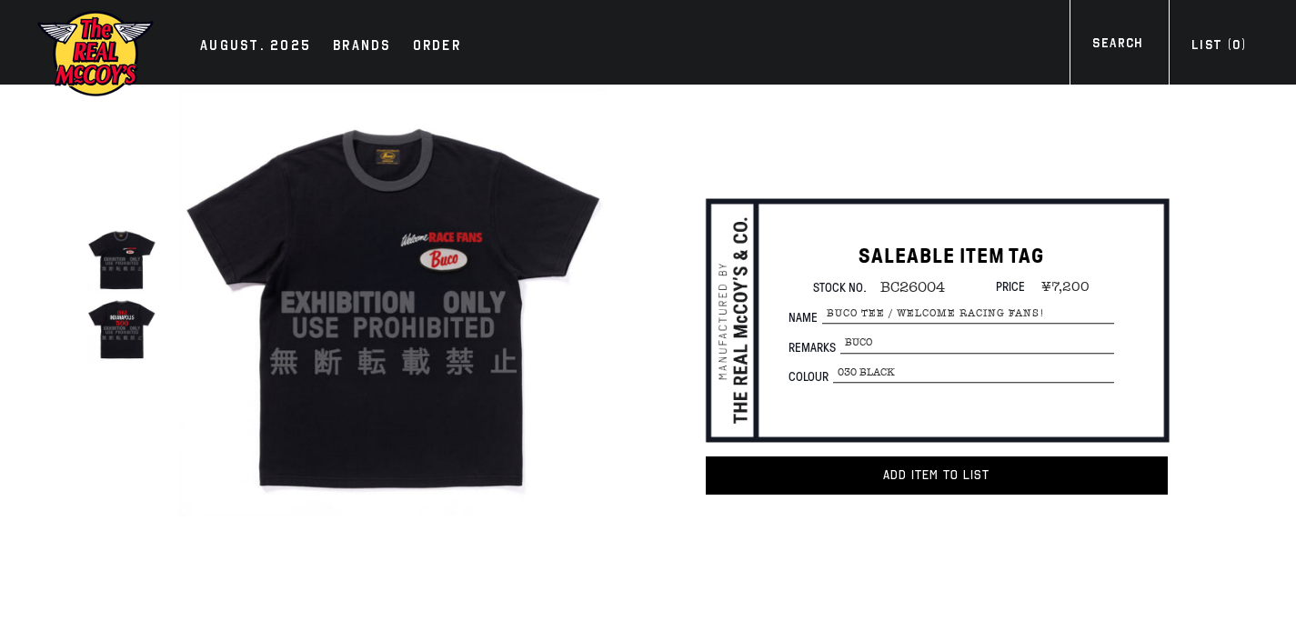
click at [140, 327] on img at bounding box center [121, 328] width 69 height 69
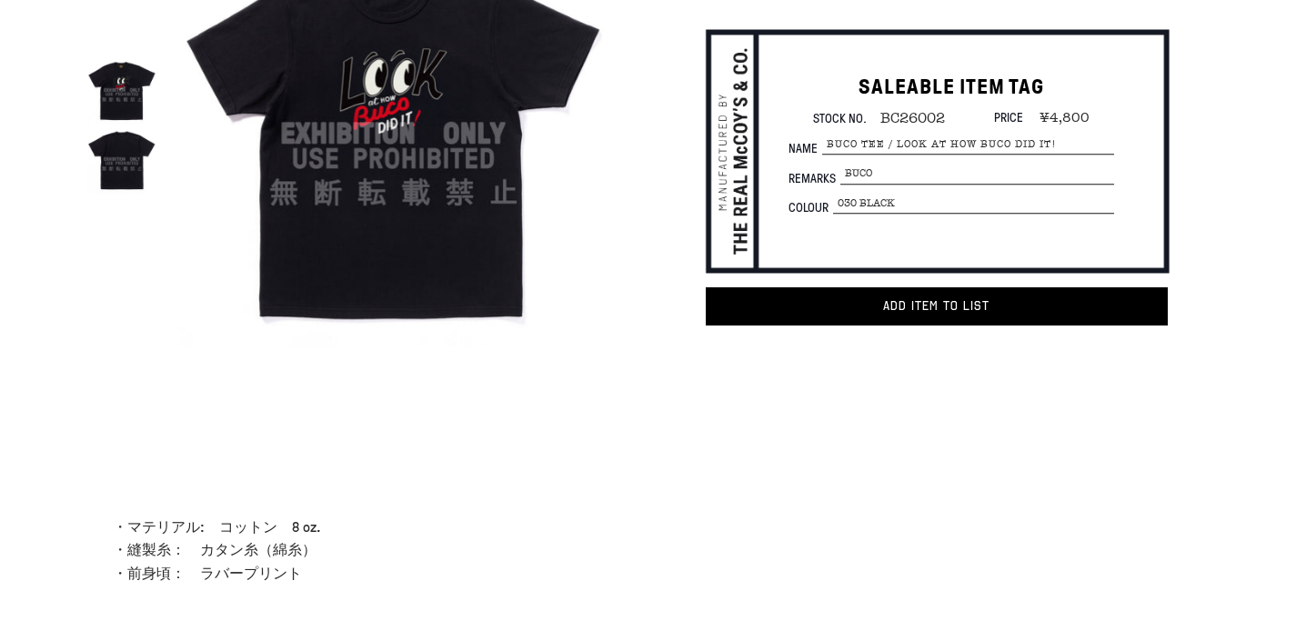
scroll to position [149, 0]
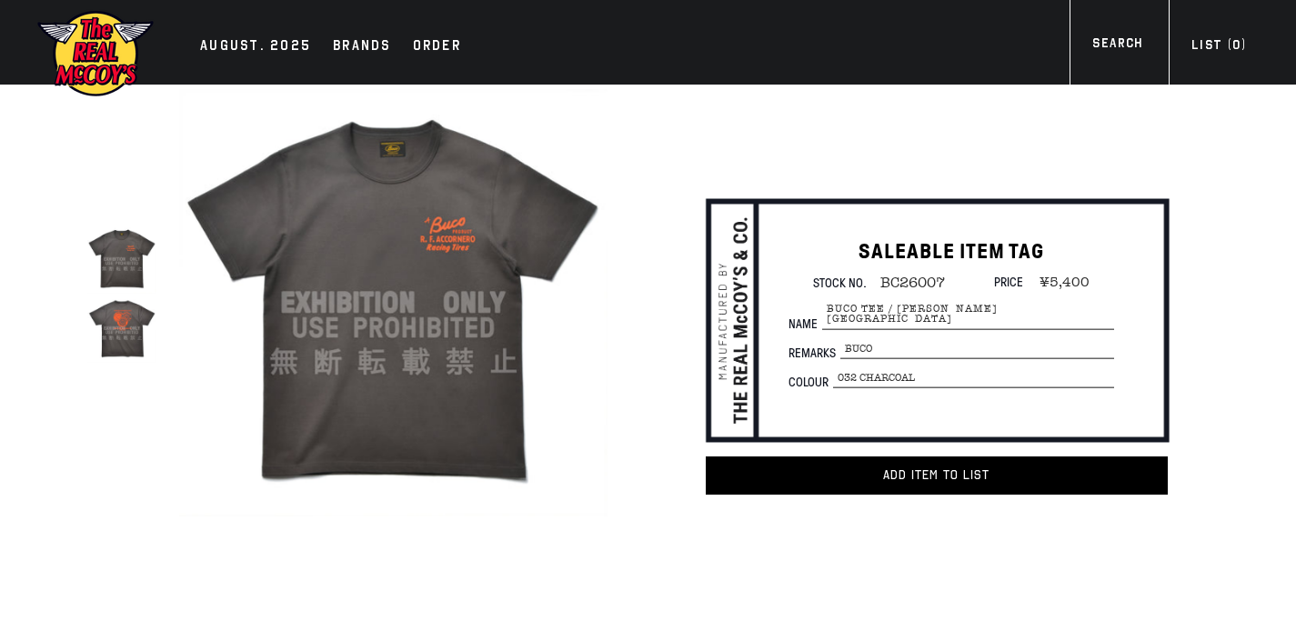
click at [126, 333] on img at bounding box center [121, 328] width 69 height 69
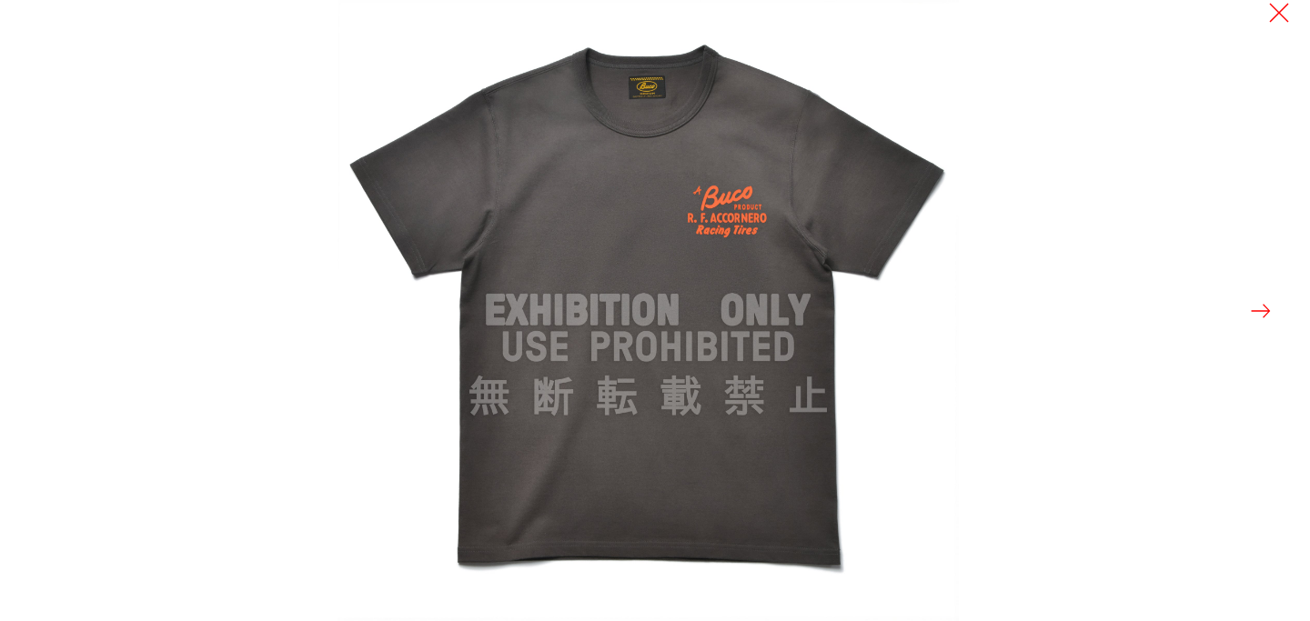
click at [1252, 315] on button at bounding box center [1260, 310] width 25 height 25
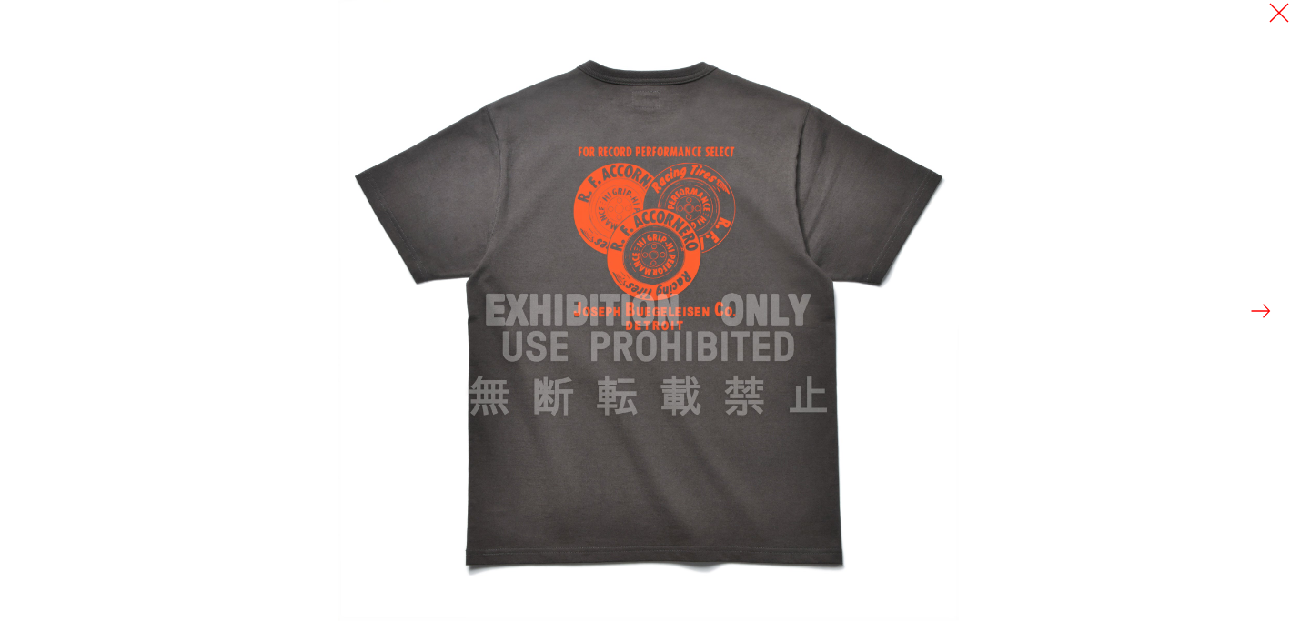
click at [1252, 315] on button at bounding box center [1260, 310] width 25 height 25
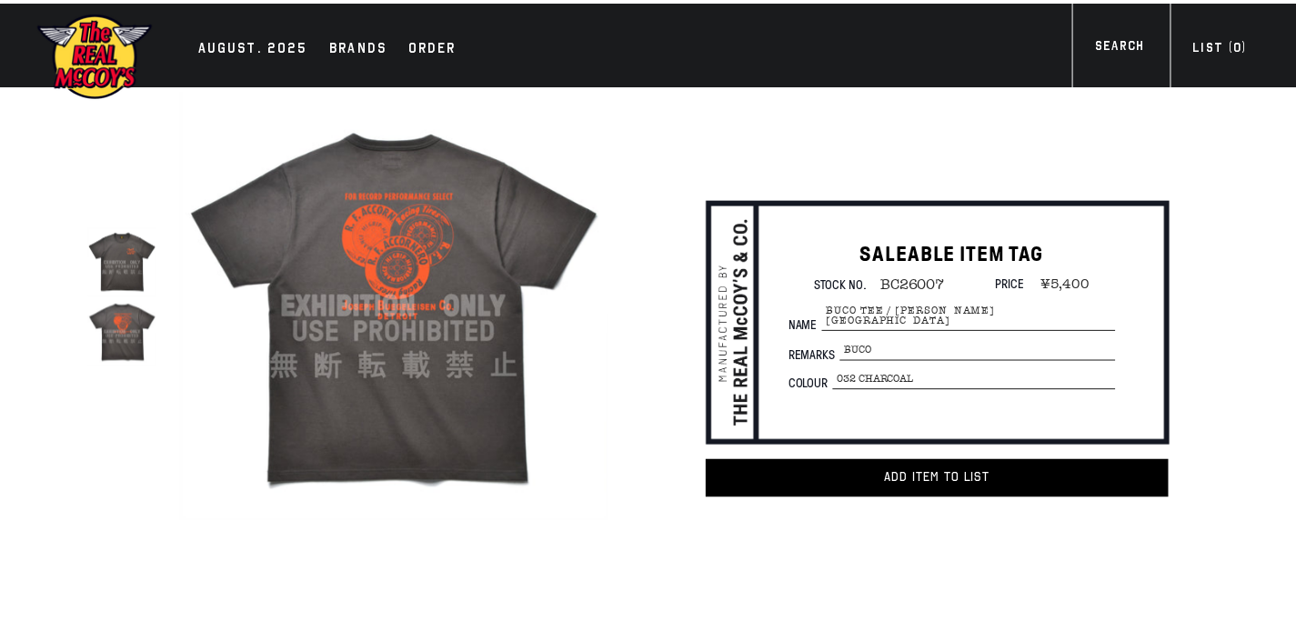
scroll to position [555, 0]
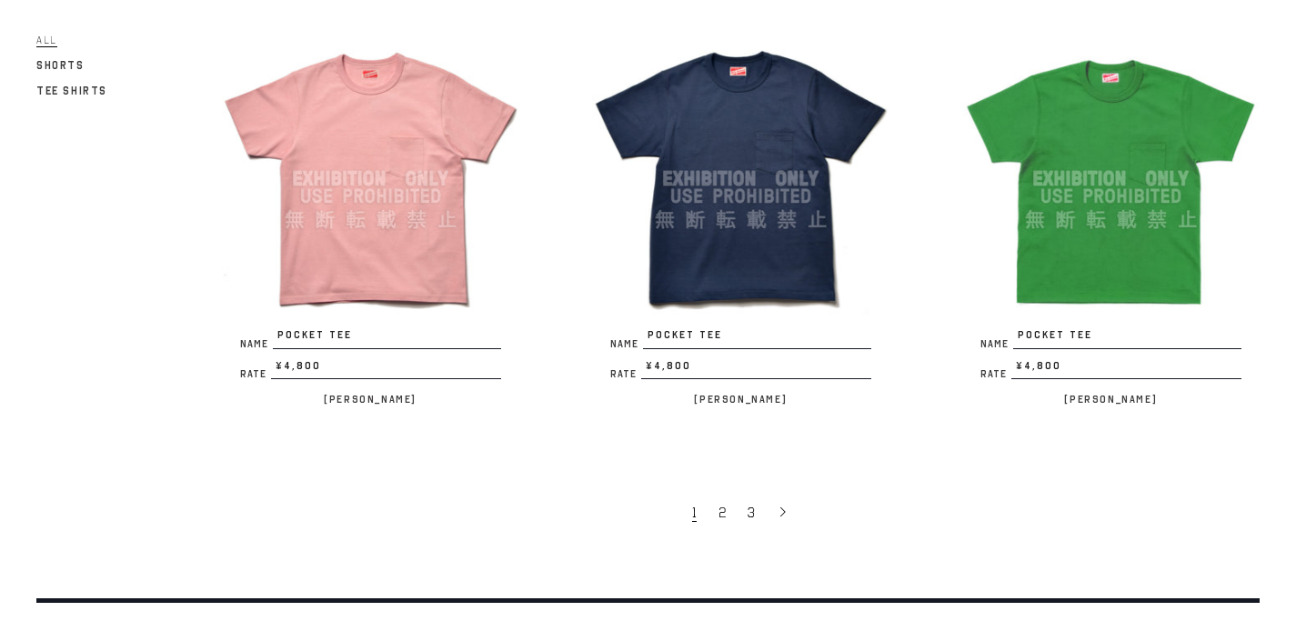
scroll to position [3100, 0]
